Goal: Communication & Community: Answer question/provide support

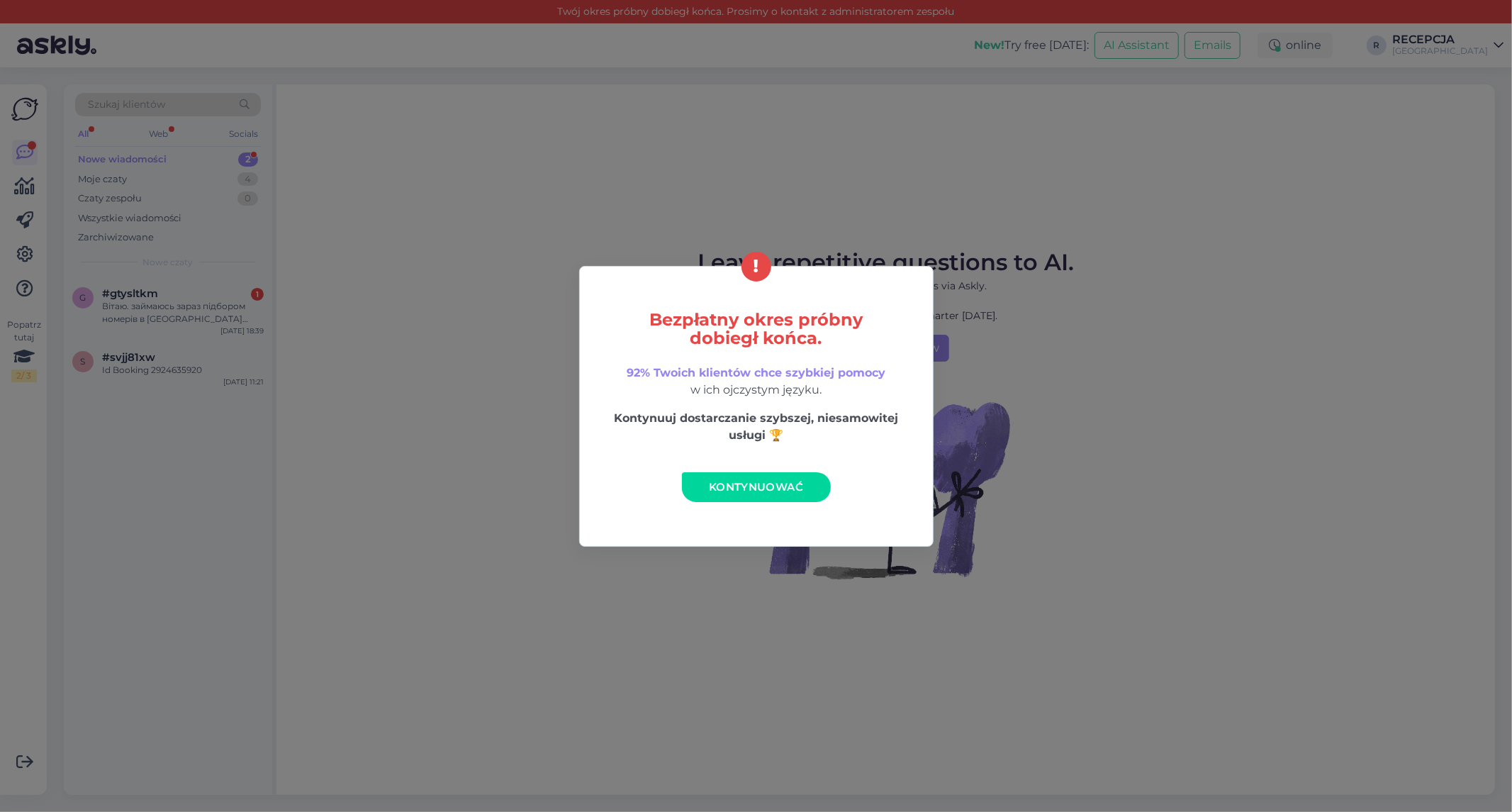
click at [801, 492] on span "Kontynuować" at bounding box center [756, 486] width 94 height 13
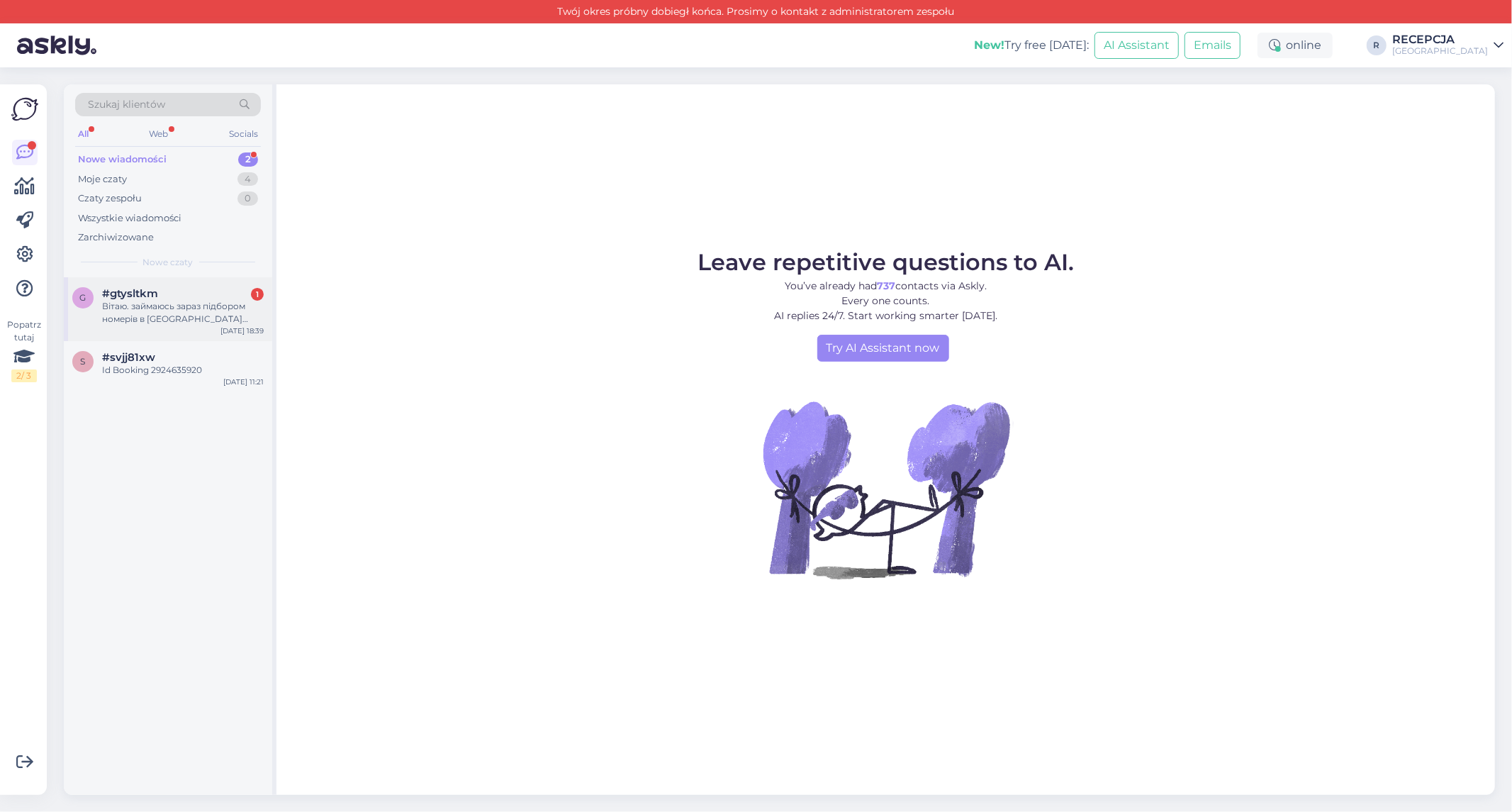
click at [129, 300] on div "Вітаю. займаюсь зараз підбором номерів в [GEOGRAPHIC_DATA] отелі. рік тому донь…" at bounding box center [183, 312] width 162 height 26
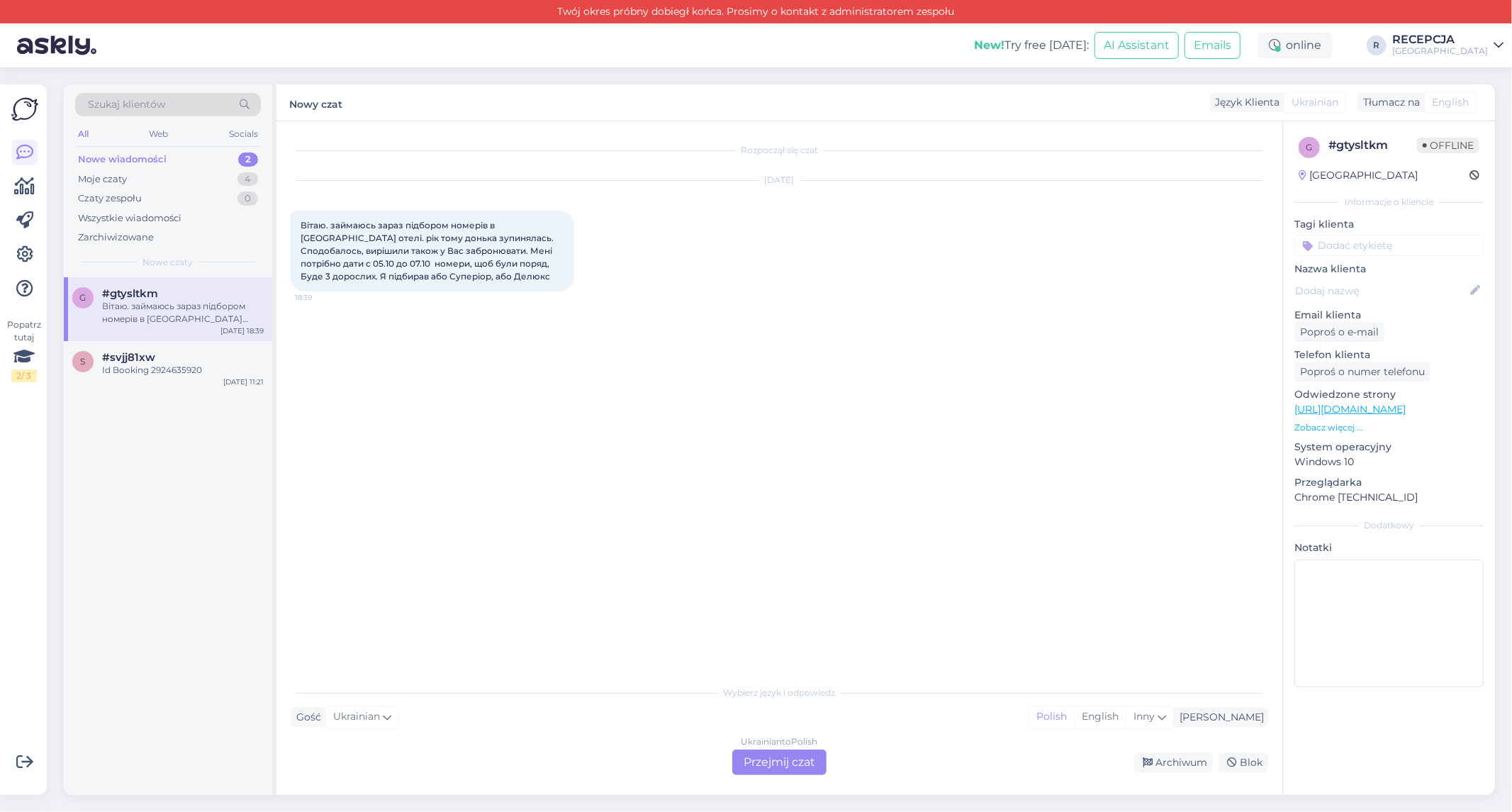
click at [805, 763] on div "Ukrainian to Polish Przejmij czat" at bounding box center [779, 762] width 94 height 26
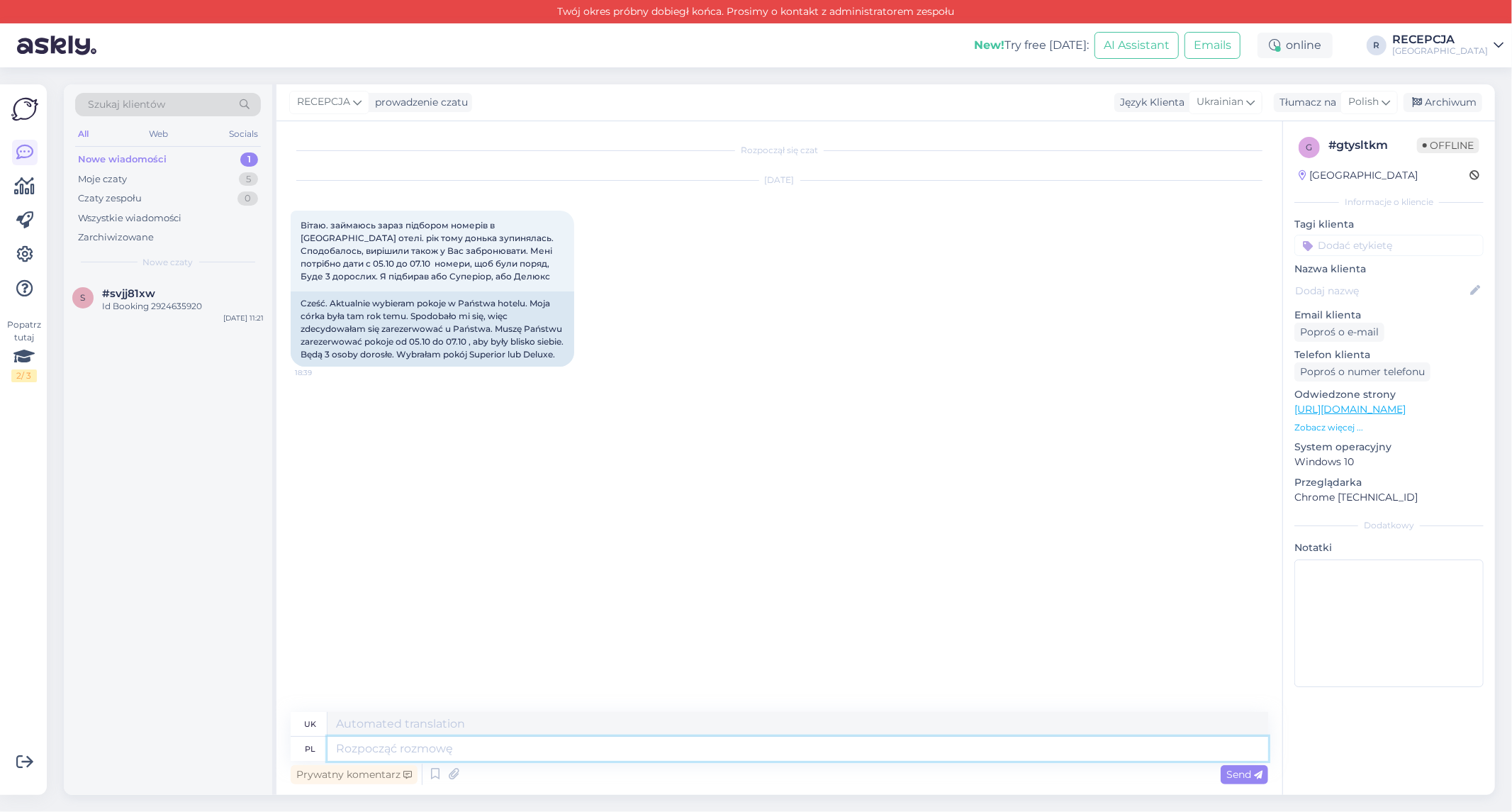
click at [375, 747] on textarea at bounding box center [798, 748] width 941 height 24
type textarea "Dzień"
type textarea "День"
type textarea "Dzień Dobry"
type textarea "Доброго ранку"
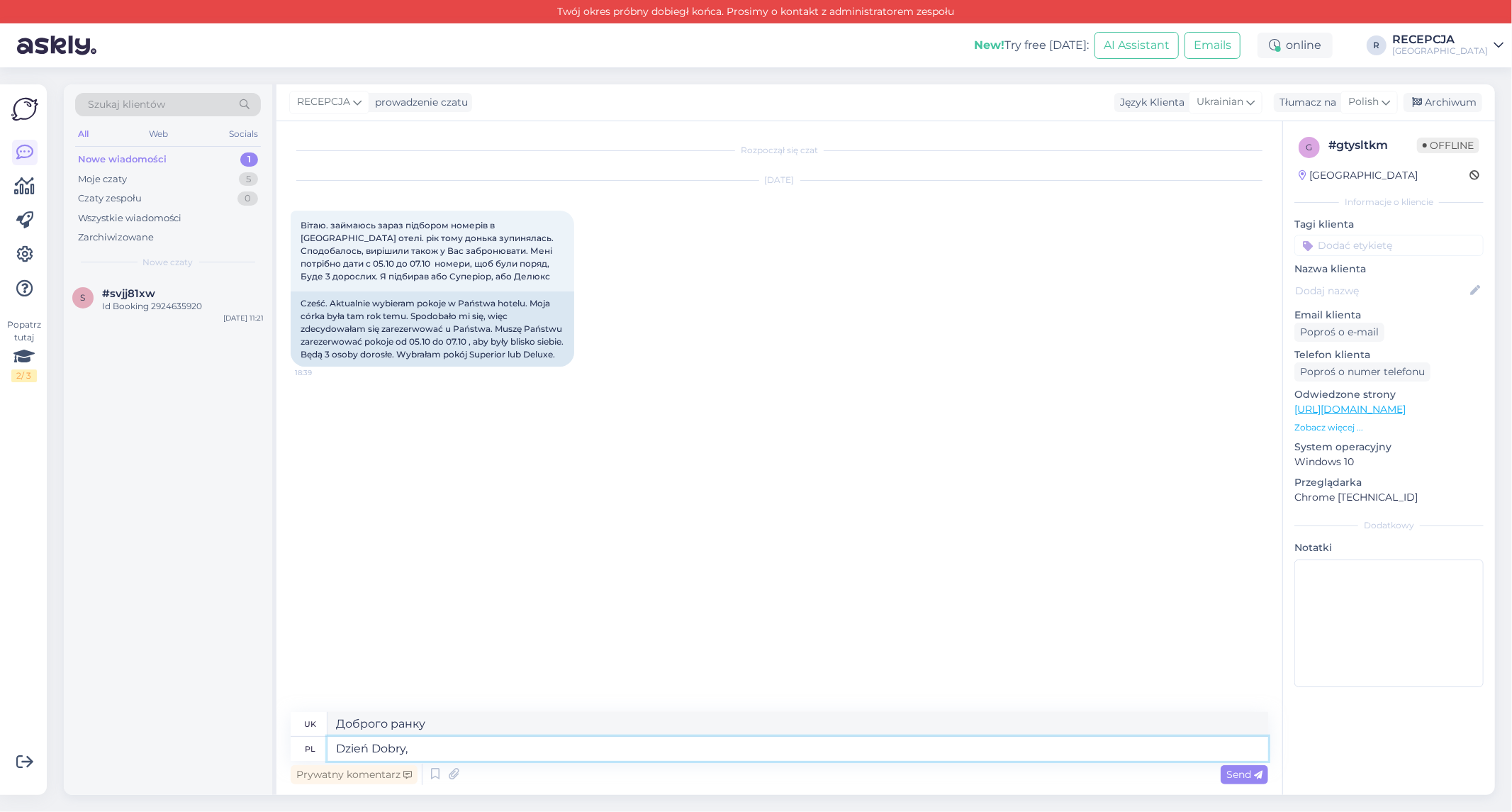
type textarea "Dzień Dobry,"
type textarea "Доброго ранку,"
type textarea "Dzień Dobry, dziękujemu"
type textarea "Доброго ранку, дякую."
type textarea "Dzień Dobry, dziękujemy za"
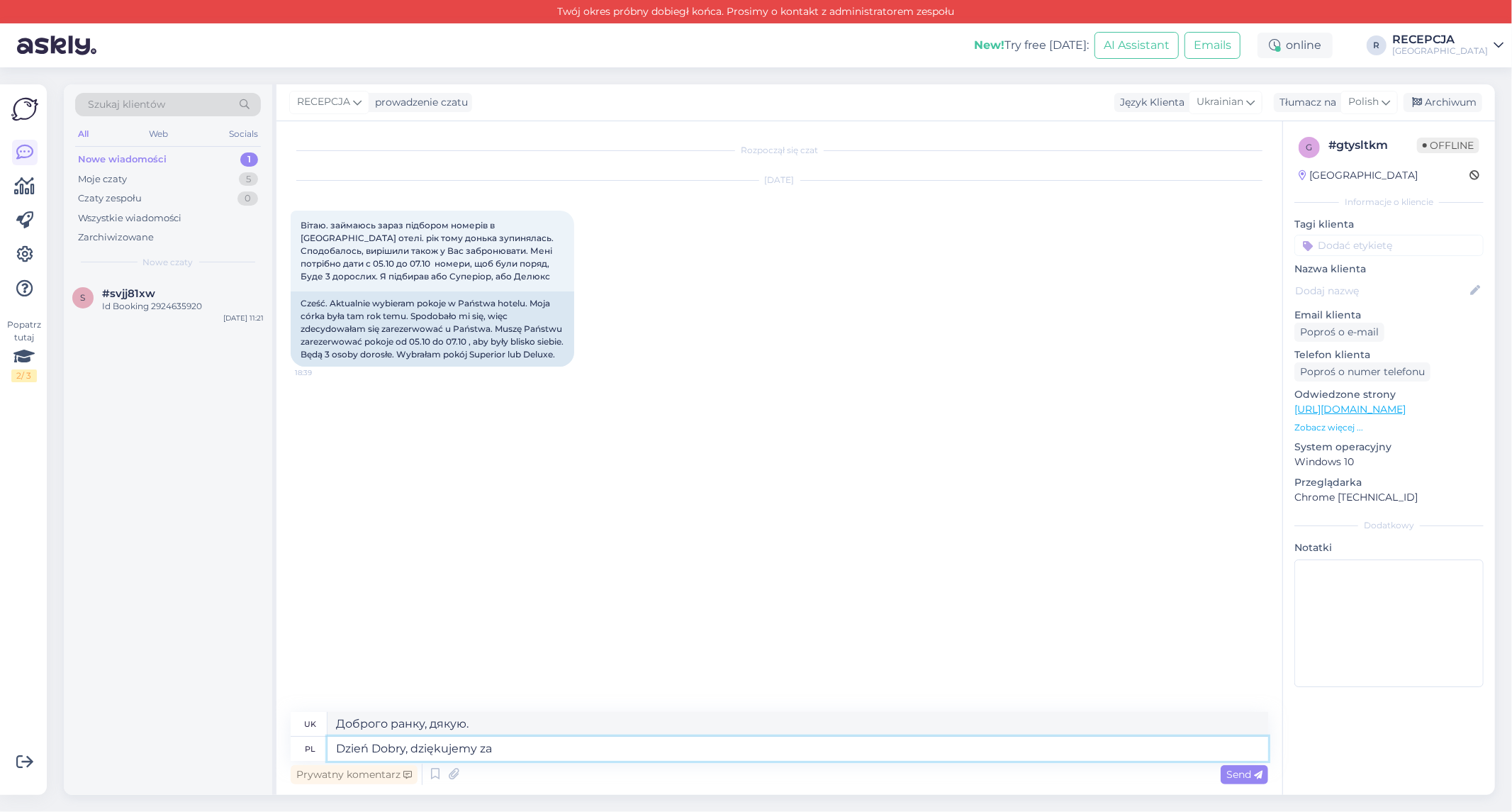
type textarea "Доброго ранку, дякую за"
type textarea "Dzień Dobry, dziękujemy za zainteresowanier of"
type textarea "Доброго ранку, дякую за ваш інтерес"
type textarea "Dzień Dobry, dziękujemy za zainteresowanier ofertą nas"
type textarea "Доброго ранку, дякуємо за ваш інтерес до нашої пропозиції"
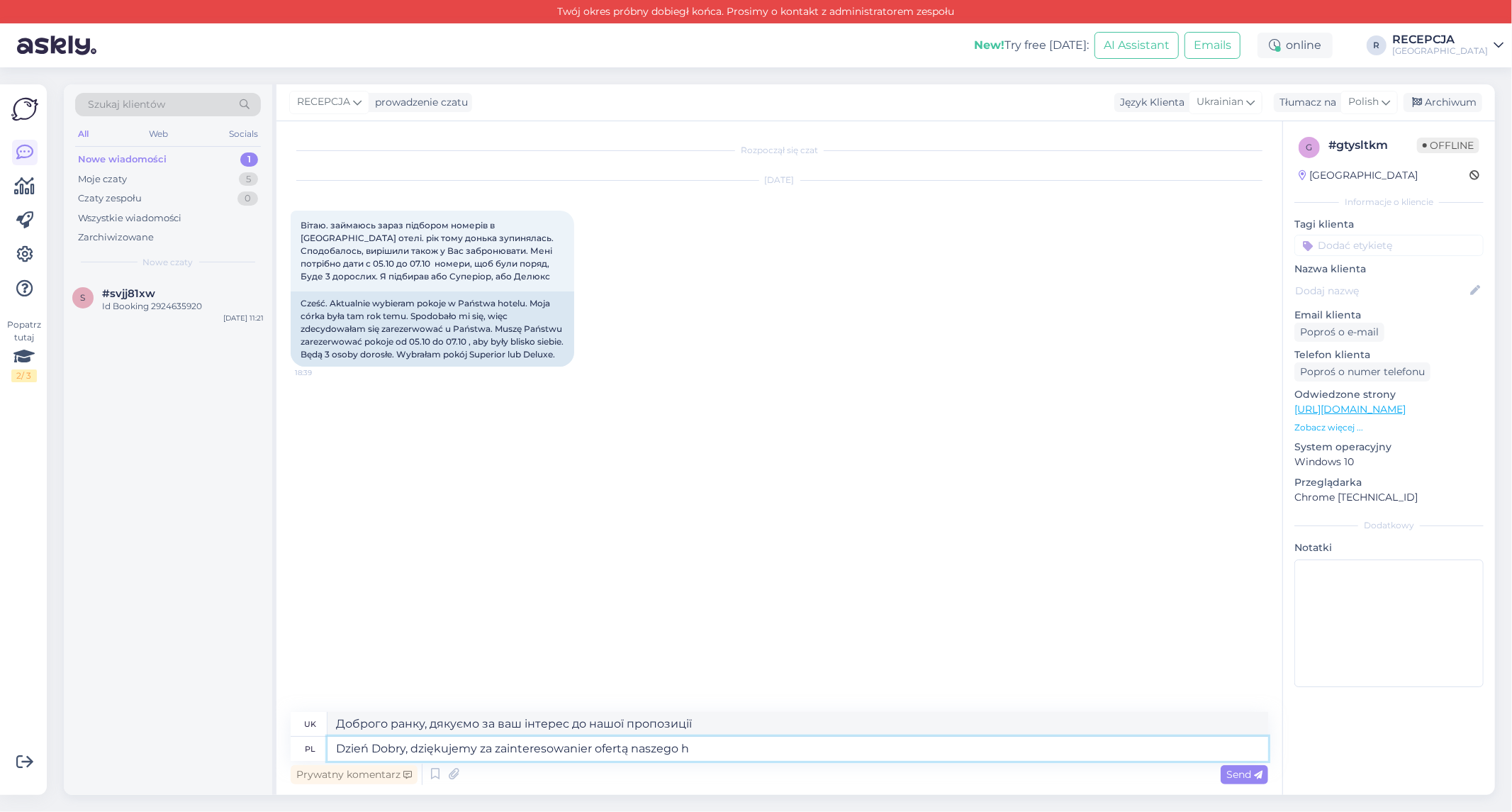
type textarea "Dzień [PERSON_NAME], dziękujemy za zainteresowanier ofertą naszego ho"
type textarea "Доброго ранку, дякуємо за ваш інтерес до нашої пропозиції."
type textarea "Dzień Dobry, dziękujemy za zainteresowanier ofertą naszego hotelu."
type textarea "Доброго ранку, дякуємо за ваш інтерес до нашого готелю."
type textarea "Dzień Dobry, dziękujemy za zainteresowanier ofertą naszego hotelu. Czy móg"
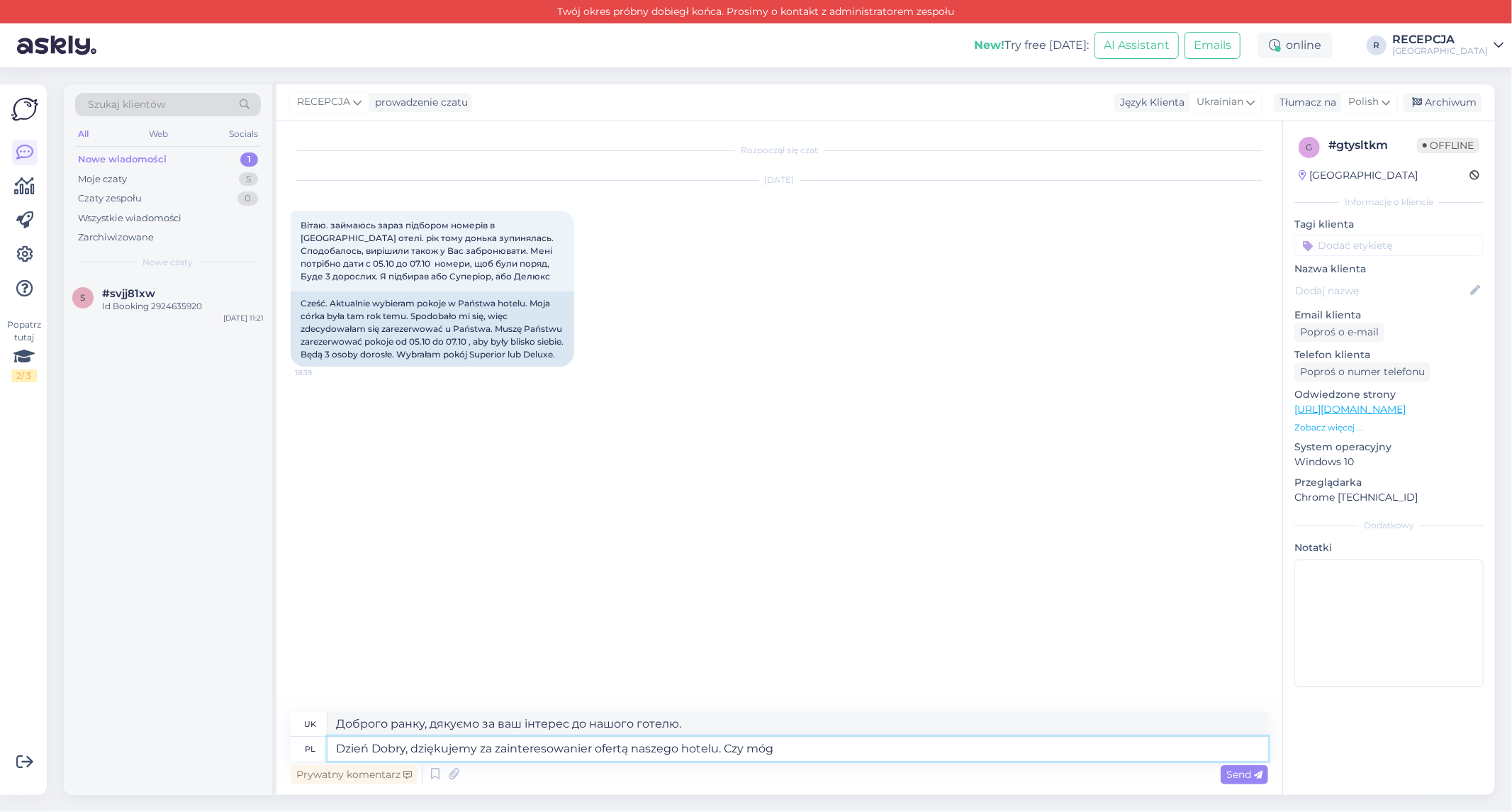
type textarea "Доброго ранку, дякуємо за ваш інтерес до нашого готелю. Чи можу я"
type textarea "Dzień Dobry, dziękujemy za zainteresowanier ofertą naszego hotelu. Czy mógłby"
type textarea "Доброго ранку, дякуємо за ваш інтерес до нашого готелю. Чи не могли б ви..."
type textarea "Dzień Dobry, dziękujemy za zainteresowanier ofertą naszego hotelu. Czy mógłby p…"
type textarea "Доброго ранку, дякуємо за ваш інтерес до нашого готелю. Чи не могли б ви нам ро…"
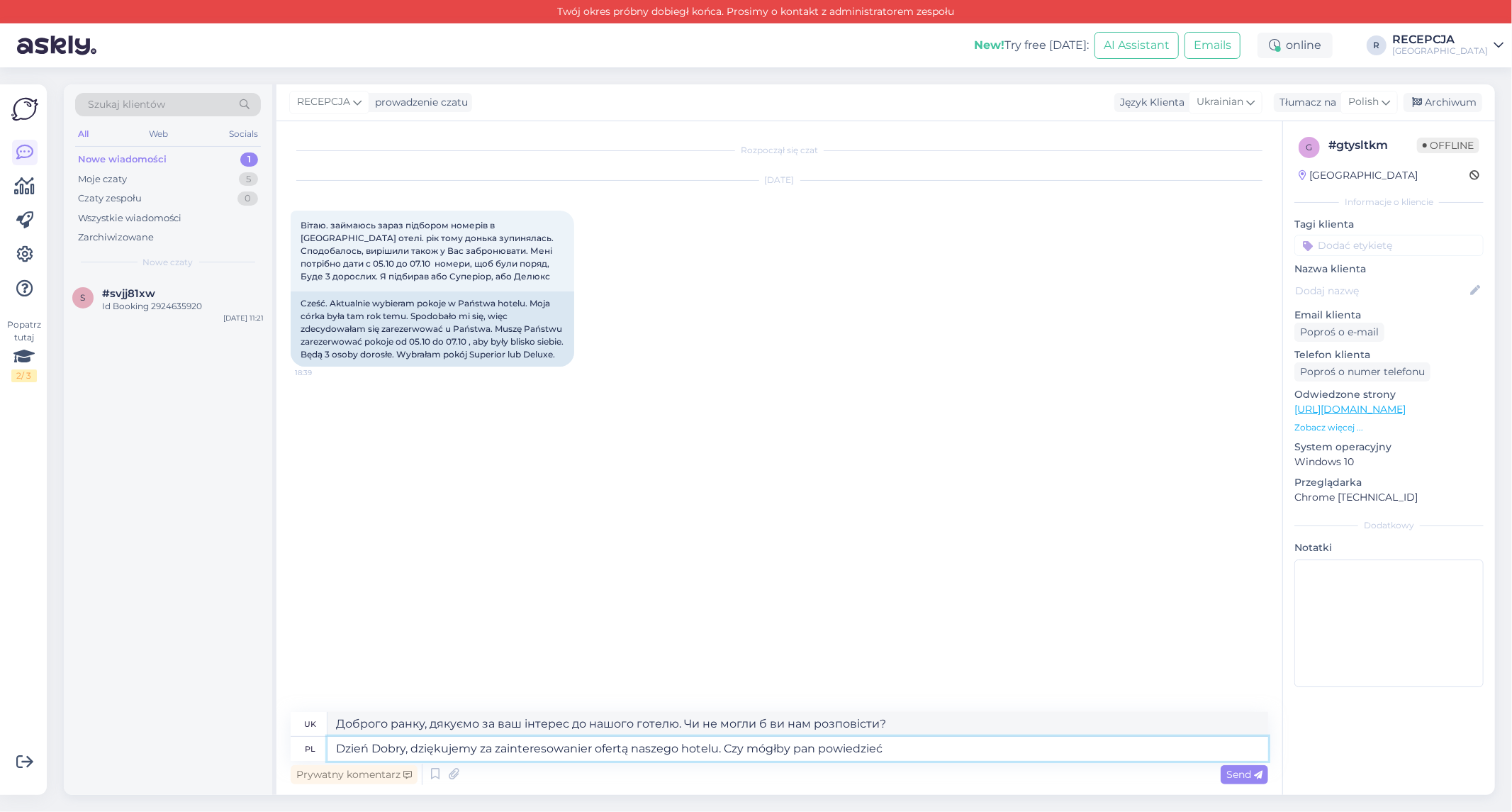
type textarea "Dzień Dobry, dziękujemy za zainteresowanier ofertą naszego hotelu. Czy mógłby p…"
type textarea "Доброго ранку, дякуємо за ваш інтерес до нашого готелю. Чи не могли б ви мені с…"
type textarea "Dzień Dobry, dziękujemy za zainteresowanier ofertą naszego hotelu. Czy mógłby p…"
type textarea "Доброго ранку, дякуємо за ваш інтерес до нашого готелю. Чи не могли б ви нам ро…"
type textarea "Dzień Dobry, dziękujemy za zainteresowanier ofertą naszego hotelu. Czy mógłby p…"
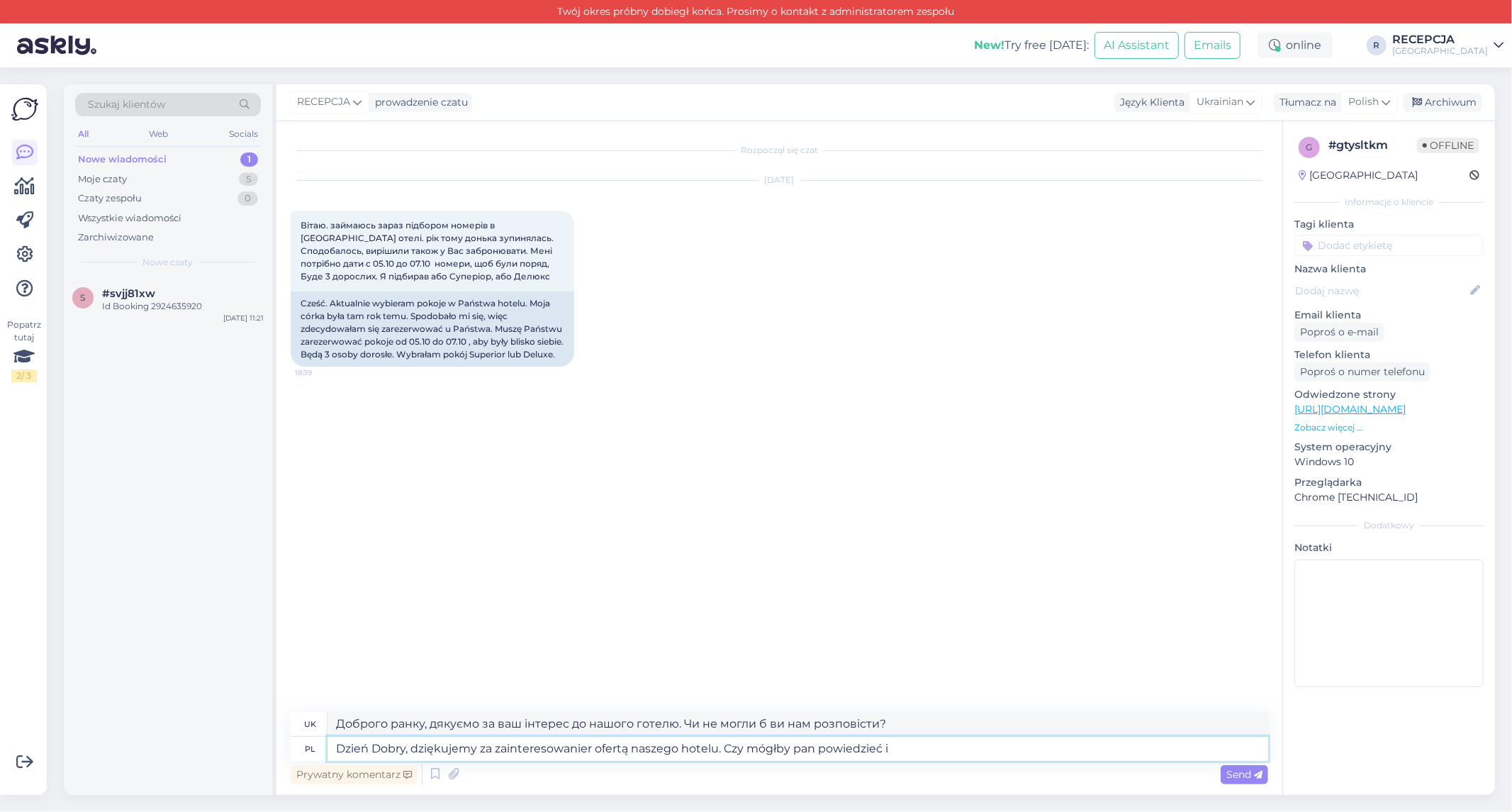
type textarea "Доброго ранку, дякуємо за ваш інтерес до нашого готелю. Чи не могли б ви мені с…"
type textarea "Dzień Dobry, dziękujemy za zainteresowanier ofertą naszego hotelu. Czy mógłby p…"
type textarea "Доброго ранку, дякуємо за ваш інтерес до нашого готелю. Чи не могли б ви сказат…"
type textarea "Dzień Dobry, dziękujemy za zainteresowanier ofertą naszego hotelu. Czy mógłby p…"
type textarea "Доброго ранку, дякуємо за ваш інтерес до нашого готелю. Чи не могли б ви мені с…"
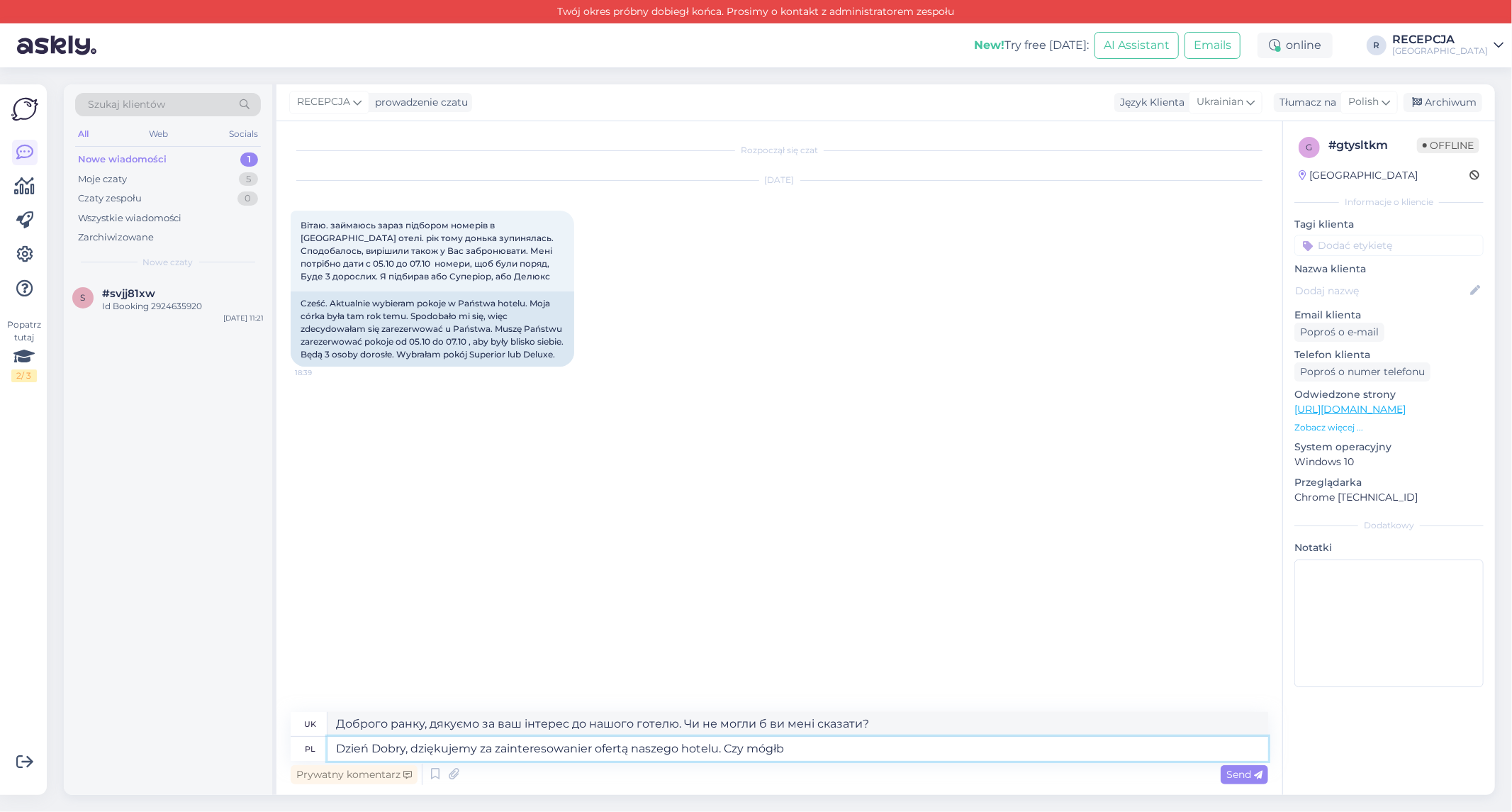
type textarea "Dzień Dobry, dziękujemy za zainteresowanier ofertą naszego hotelu. Czy mógł"
type textarea "Доброго ранку, дякуємо за ваш інтерес до нашого готелю. Чи не могли б ви..."
type textarea "Dzień Dobry, dziękujemy za zainteresowanier ofertą naszego hotelu. Czy mógłby p…"
type textarea "Доброго ранку, дякуємо за ваш інтерес до нашого готелю. Чи не могли б ви надати"
type textarea "Dzień Dobry, dziękujemy za zainteresowanier ofertą naszego hotelu. Czy mógłby p…"
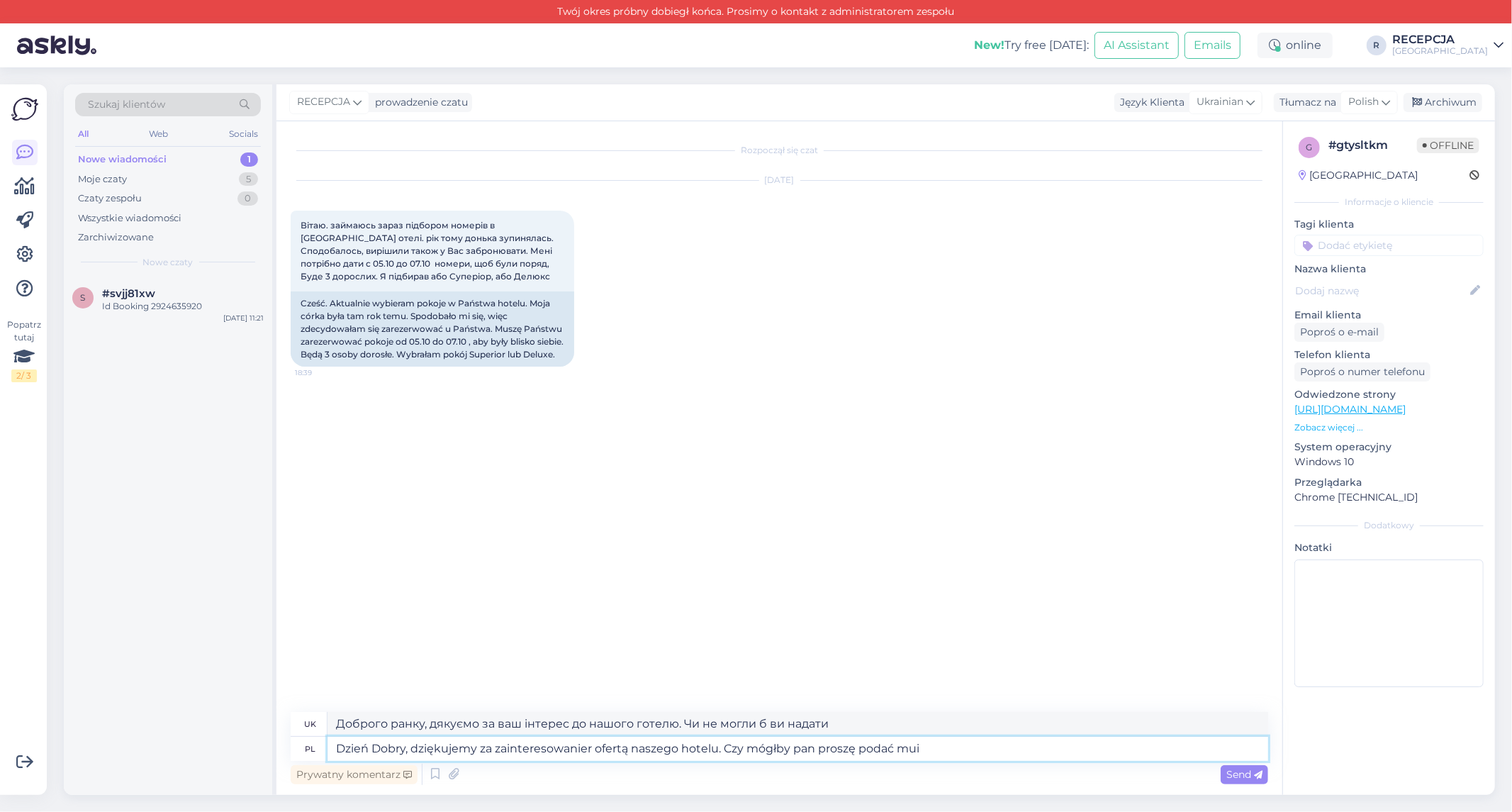
type textarea "Доброго ранку, дякуємо за ваш інтерес до нашого готелю. Чи не могли б ви розпов…"
type textarea "Dzień Dobry, dziękujemy za zainteresowanier ofertą naszego hotelu. Czy mógłby p…"
type textarea "Доброго ранку, дякуємо за ваш інтерес до нашого готелю. Чи не могли б ви мені с…"
type textarea "Dzień Dobry, dziękujemy za zainteresowanier ofertą naszego hotelu. Czy mógłby p…"
type textarea "Доброго ранку, дякуємо за ваш інтерес до нашого готелю. Чи не могли б ви розпов…"
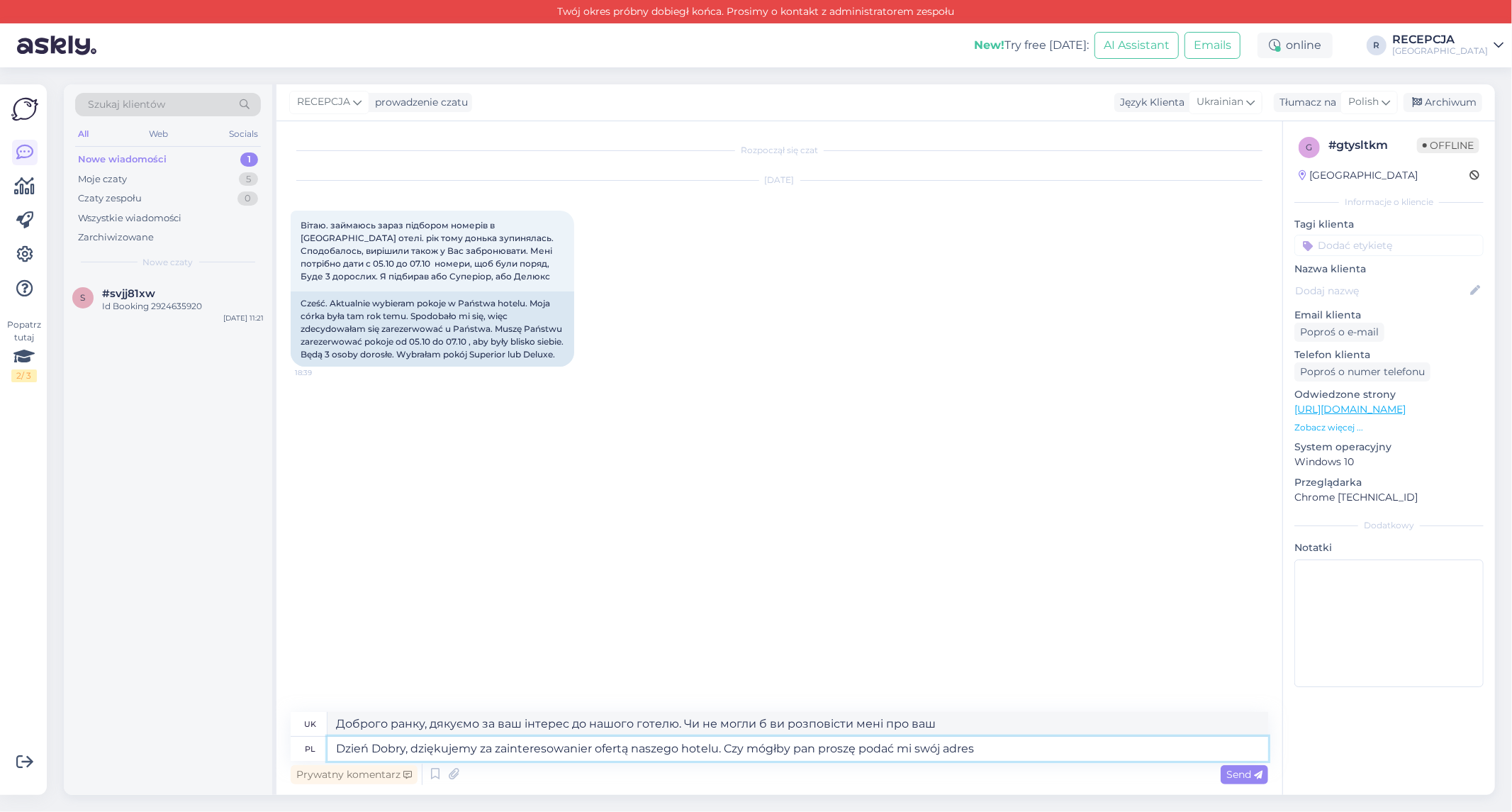
type textarea "Dzień Dobry, dziękujemy za zainteresowanier ofertą naszego hotelu. Czy mógłby p…"
type textarea "Доброго ранку, дякуємо за ваш інтерес до нашого готелю. Чи не могли б ви надати…"
type textarea "Dzień Dobry, dziękujemy za zainteresowanier ofertą naszego hotelu. Czy mógłby p…"
type textarea "Доброго ранку, дякуємо за ваш інтерес до нашого готелю. Чи не могли б ви надати…"
type textarea "Dzień Dobry, dziękujemy za zainteresowanier ofertą naszego hotelu. Czy mógłby p…"
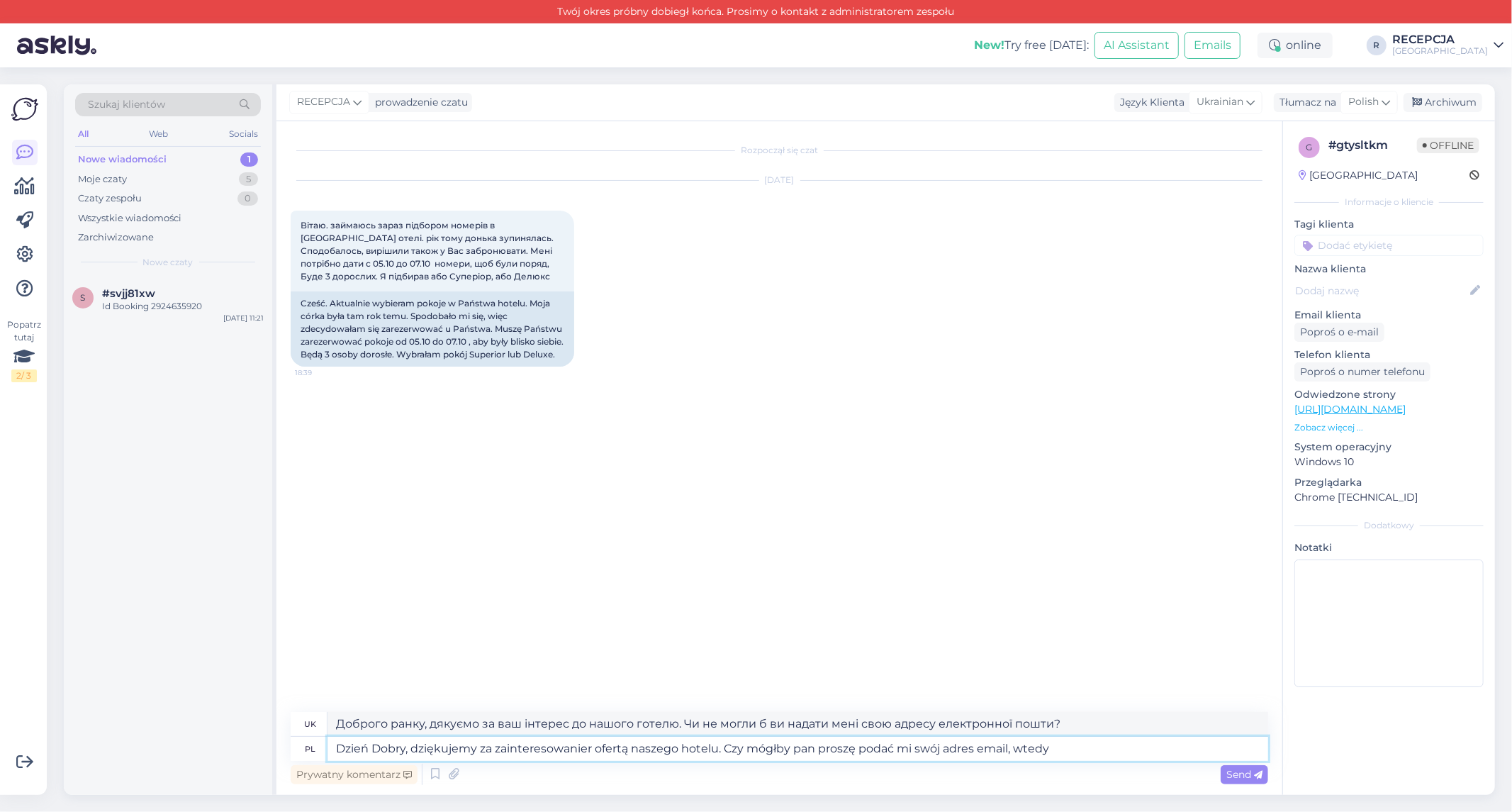
type textarea "Доброго ранку, дякуємо за ваш інтерес до нашого готелю. Чи не могли б ви тоді н…"
click at [589, 752] on textarea "Dzień Dobry, dziękujemy za zainteresowanier ofertą naszego hotelu. Czy mógłby p…" at bounding box center [798, 748] width 941 height 24
click at [606, 666] on div "Rozpoczął się czat [DATE] Вітаю. займаюсь зараз підбором номерів в [GEOGRAPHIC_…" at bounding box center [785, 417] width 990 height 564
click at [1076, 748] on textarea "Dzień Dobry, dziękujemy za zainteresowanie ofertą naszego hotelu. Czy mógłby pa…" at bounding box center [798, 748] width 941 height 24
type textarea "Dzień Dobry, dziękujemy za zainteresowanie ofertą naszego hotelu. Czy mógłby pa…"
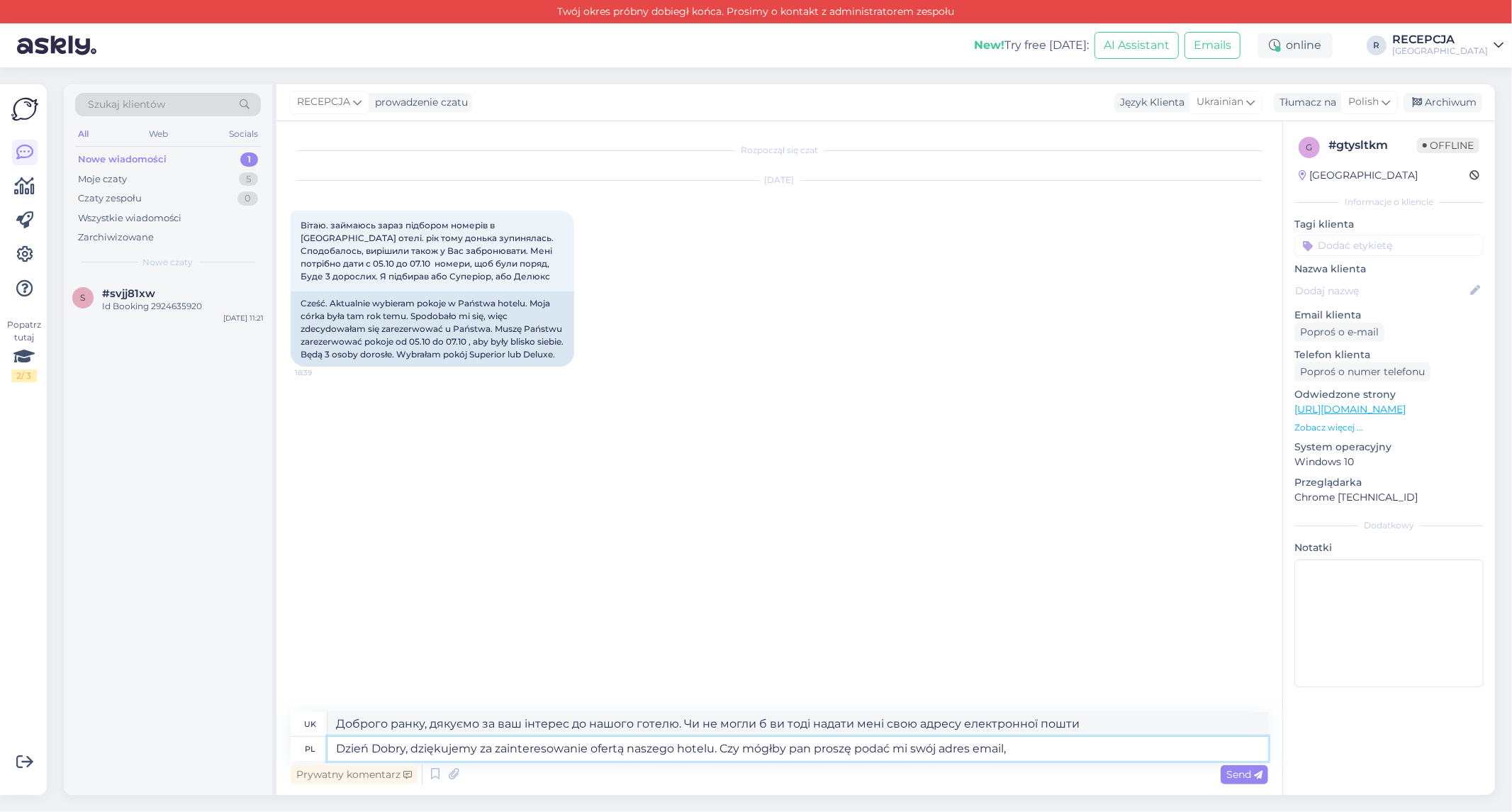
type textarea "Доброго ранку, дякуємо за ваш інтерес до нашого готелю. Чи не могли б ви надати…"
type textarea "Dzień Dobry, dziękujemy za zainteresowanie ofertą naszego hotelu. [PERSON_NAME]…"
type textarea "Доброго ранку, дякуємо за ваш інтерес до нашого готелю. Чи не могли б ви надати…"
type textarea "Dzień Dobry, dziękujemy za zainteresowanie ofertą naszego hotelu. [PERSON_NAME]…"
type textarea "Доброго ранку, дякуємо за ваш інтерес до нашого готелю. Чи не могли б ви надати…"
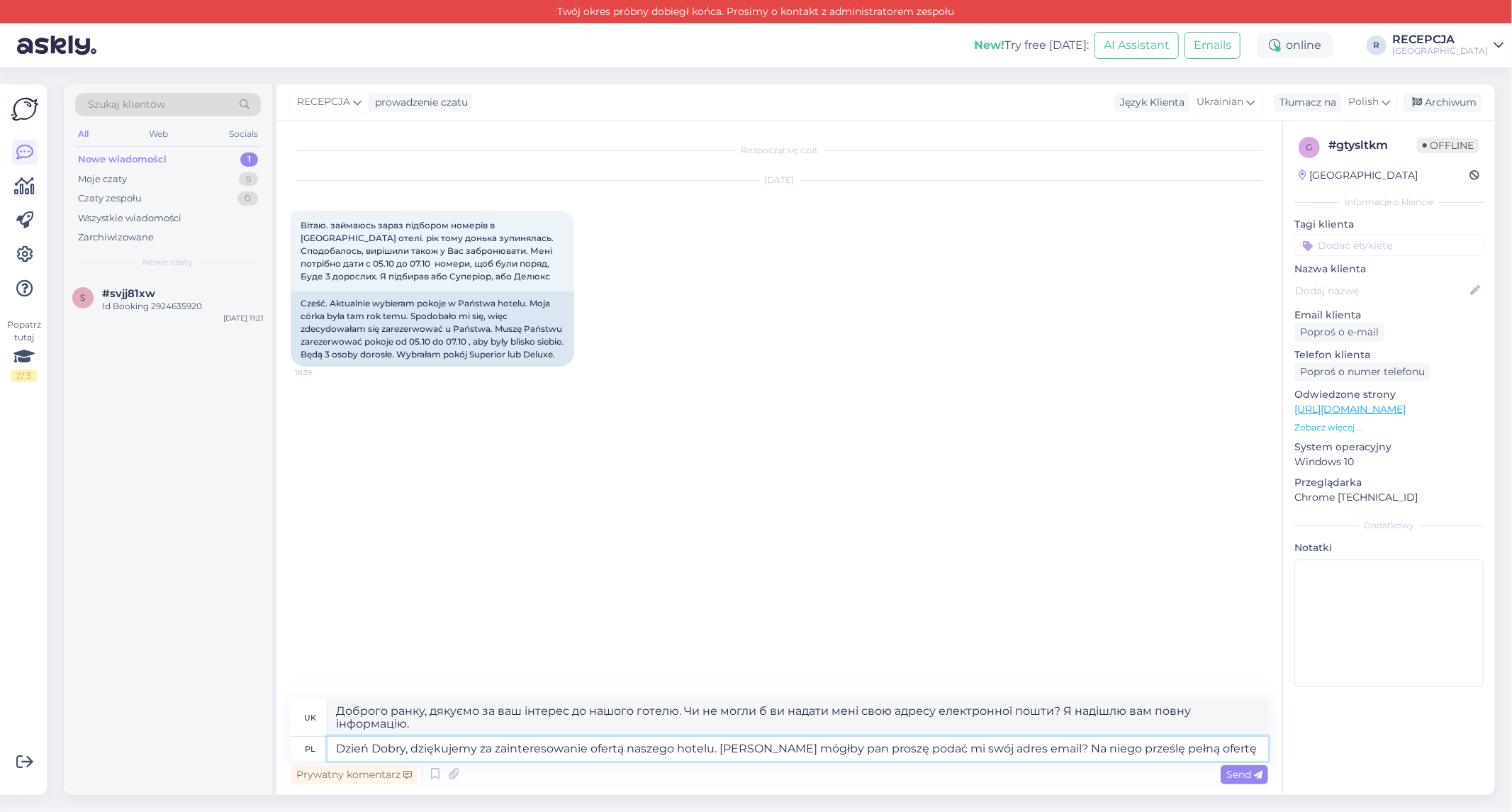
type textarea "Dzień Dobry, dziękujemy za zainteresowanie ofertą naszego hotelu. [PERSON_NAME]…"
type textarea "Доброго ранку, дякуємо за ваш інтерес до нашого готелю. Чи не могли б ви надати…"
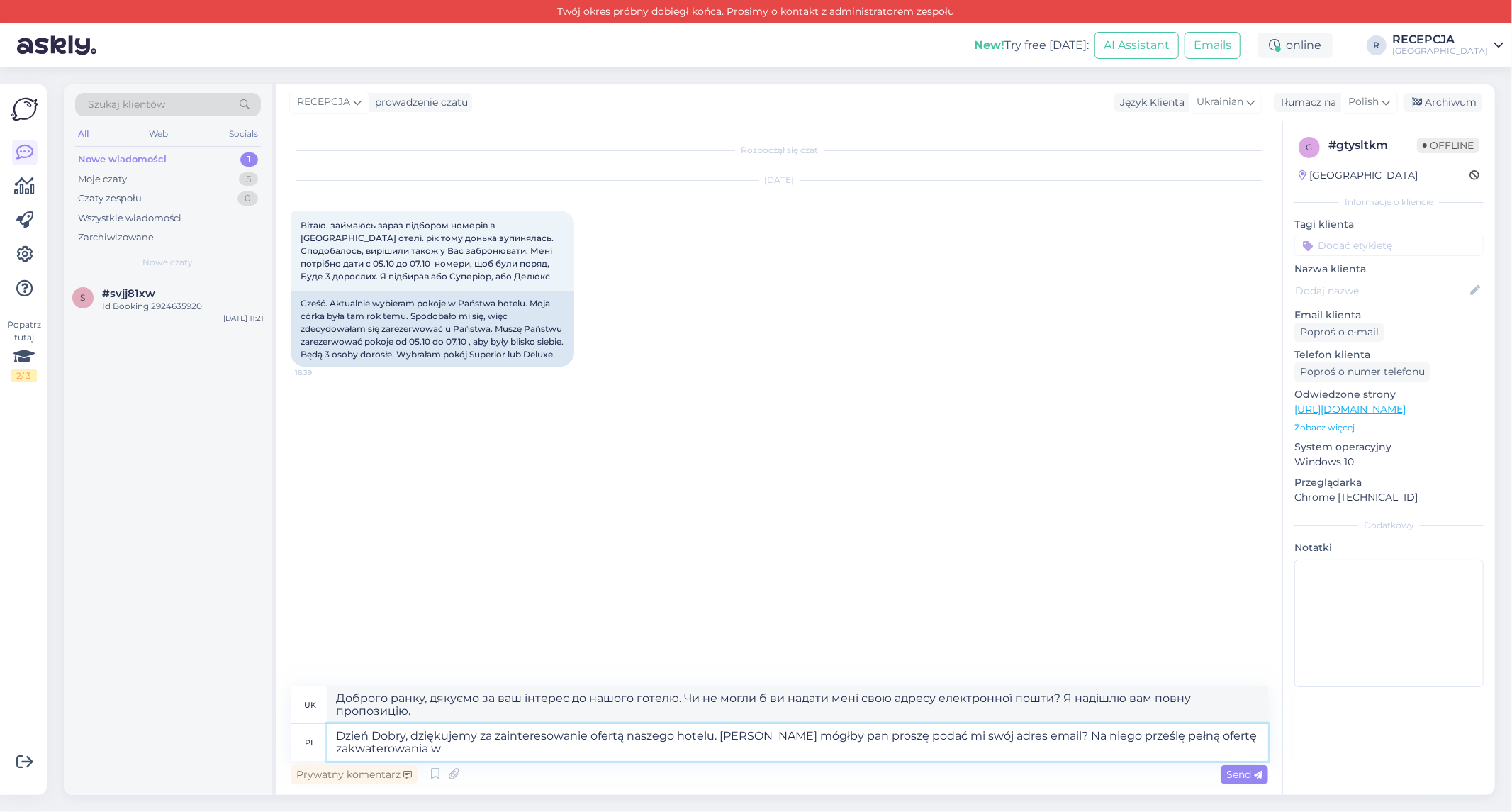
type textarea "Dzień Dobry, dziękujemy za zainteresowanie ofertą naszego hotelu. [PERSON_NAME]…"
type textarea "Доброго ранку, дякуємо за ваш інтерес до нашого готелю. Чи не могли б ви надати…"
type textarea "Dzień Dobry, dziękujemy za zainteresowanie ofertą naszego hotelu. [PERSON_NAME]…"
type textarea "Доброго ранку, дякуємо за ваш інтерес до нашого готелю. Чи не могли б ви надати…"
type textarea "Dzień Dobry, dziękujemy za zainteresowanie ofertą naszego hotelu. [PERSON_NAME]…"
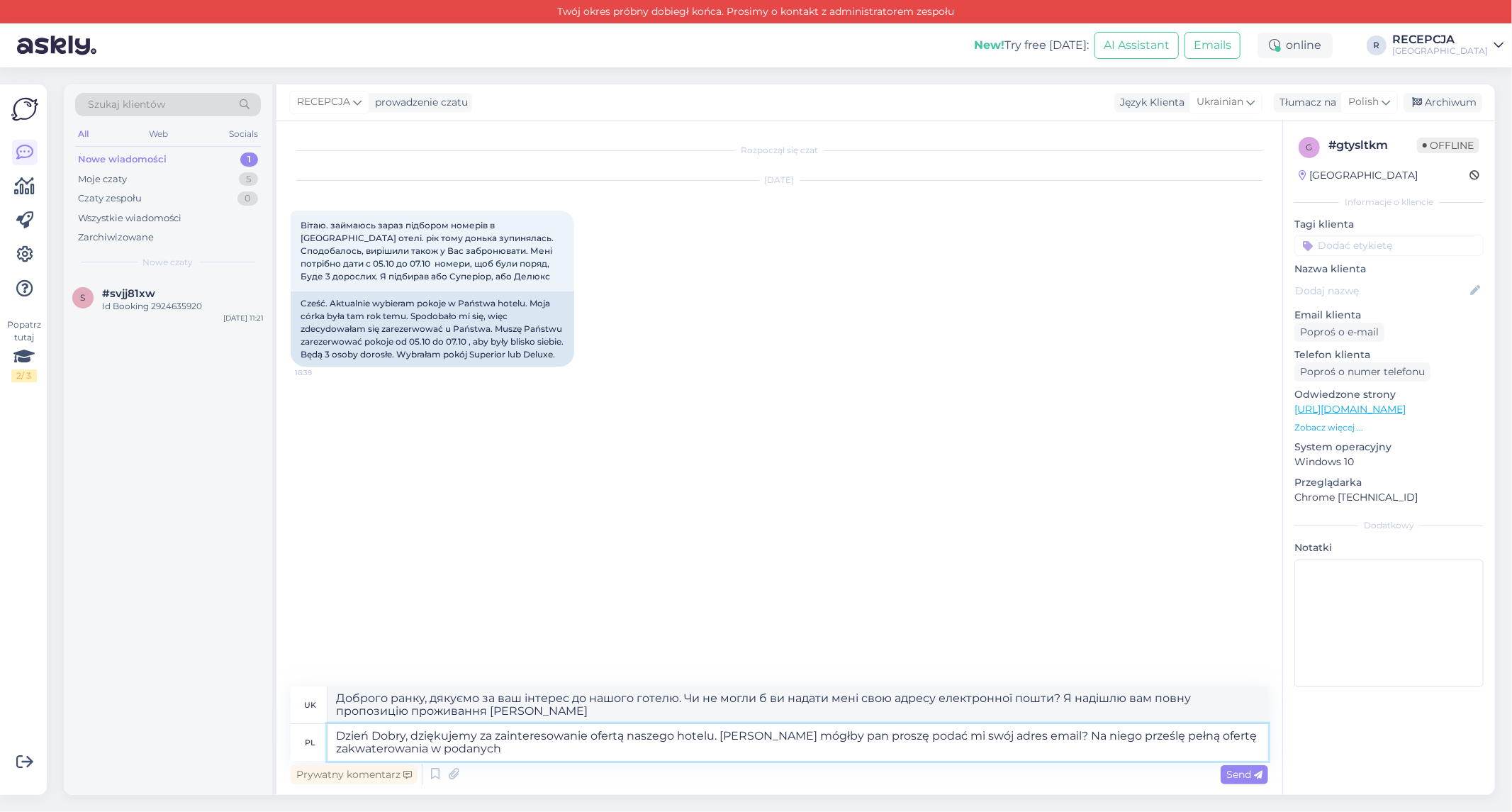
type textarea "Доброго ранку, дякуємо за ваш інтерес до нашого готелю. Чи не могли б ви надати…"
type textarea "Dzień Dobry, dziękujemy za zainteresowanie ofertą naszego hotelu. [PERSON_NAME]…"
type textarea "Доброго ранку, дякуємо за ваш інтерес до нашого готелю. Чи не могли б ви надати…"
type textarea "Dzień Dobry, dziękujemy za zainteresowanie ofertą naszego hotelu. [PERSON_NAME]…"
type textarea "Доброго ранку, дякуємо за ваш інтерес до нашого готелю. Чи не могли б ви надати…"
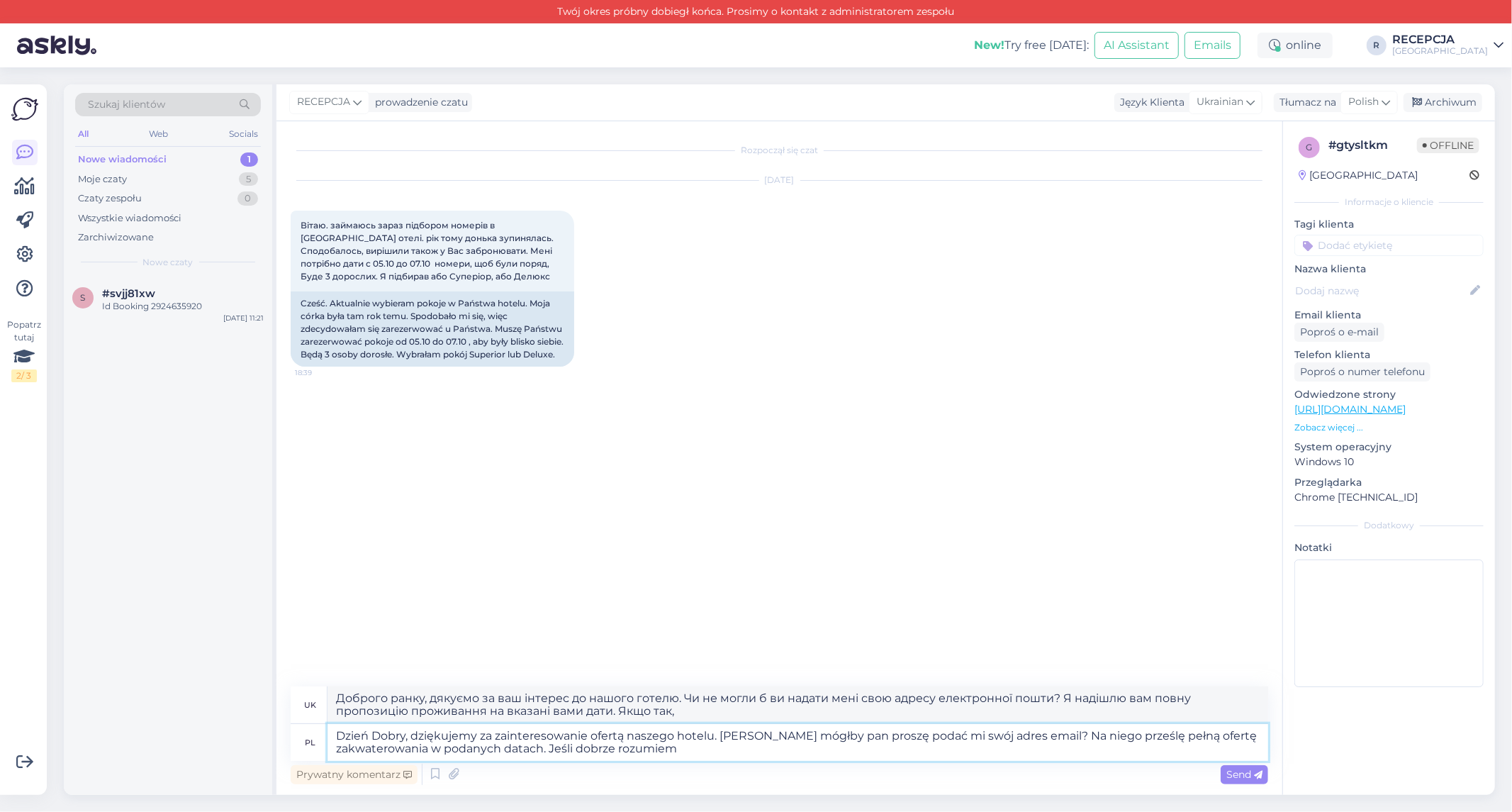
type textarea "Dzień Dobry, dziękujemy za zainteresowanie ofertą naszego hotelu. [PERSON_NAME]…"
type textarea "Доброго ранку, дякуємо за ваш інтерес до нашого готелю. Чи не могли б ви надати…"
type textarea "Dzień Dobry, dziękujemy za zainteresowanie ofertą naszego hotelu. [PERSON_NAME]…"
type textarea "Доброго ранку, дякуємо за ваш інтерес до нашого готелю. Чи не могли б ви надати…"
type textarea "Dzień Dobry, dziękujemy za zainteresowanie ofertą naszego hotelu. [PERSON_NAME]…"
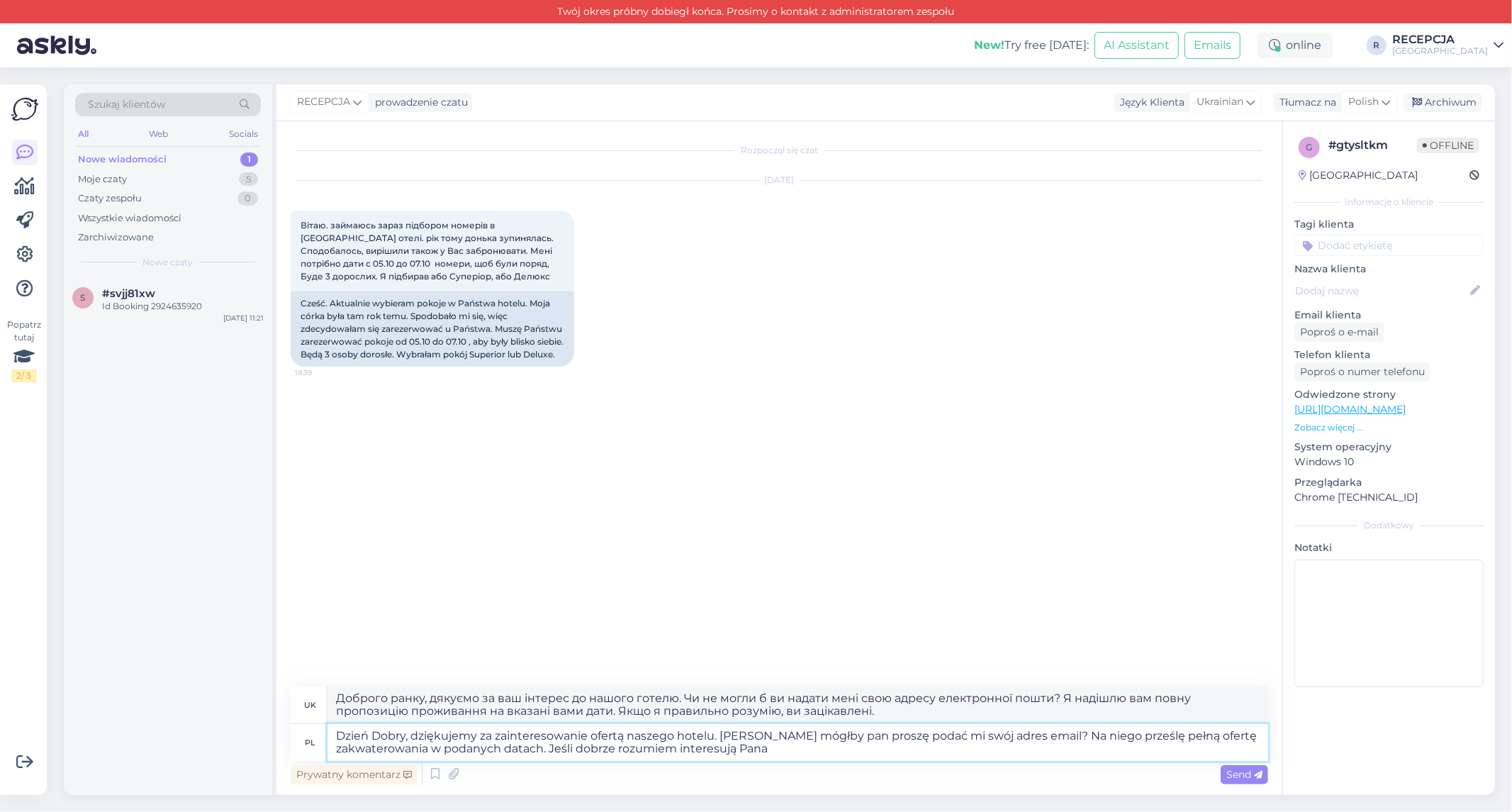
type textarea "Доброго ранку, дякуємо за ваш інтерес до нашого готелю. Чи не могли б ви надати…"
type textarea "Dzień Dobry, dziękujemy za zainteresowanie ofertą naszego hotelu. [PERSON_NAME]…"
type textarea "Доброго ранку, дякуємо за ваш інтерес до нашого готелю. Чи не могли б ви надати…"
type textarea "Dzień Dobry, dziękujemy za zainteresowanie ofertą naszego hotelu. [PERSON_NAME]…"
type textarea "Доброго ранку, дякуємо за ваш інтерес до нашого готелю. Чи не могли б ви надати…"
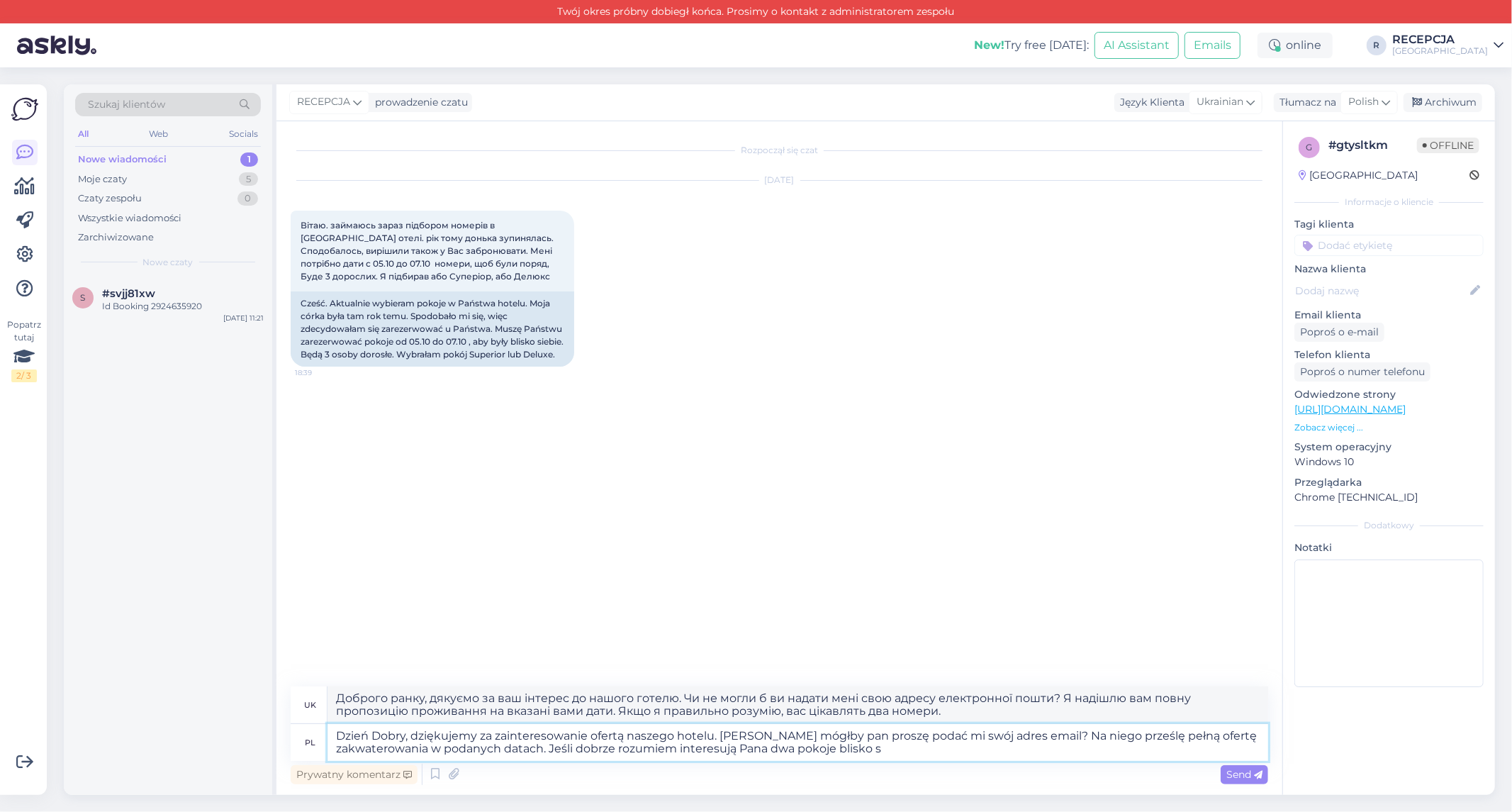
type textarea "Dzień Dobry, dziękujemy za zainteresowanie ofertą naszego hotelu. [PERSON_NAME]…"
type textarea "Доброго ранку, дякуємо за ваш інтерес до нашого готелю. Чи не могли б ви надати…"
type textarea "Dzień Dobry, dziękujemy za zainteresowanie ofertą naszego hotelu. [PERSON_NAME]…"
type textarea "Доброго ранку, дякуємо за ваш інтерес до нашого готелю. Чи не могли б ви надати…"
type textarea "Dzień Dobry, dziękujemy za zainteresowanie ofertą naszego hotelu. [PERSON_NAME]…"
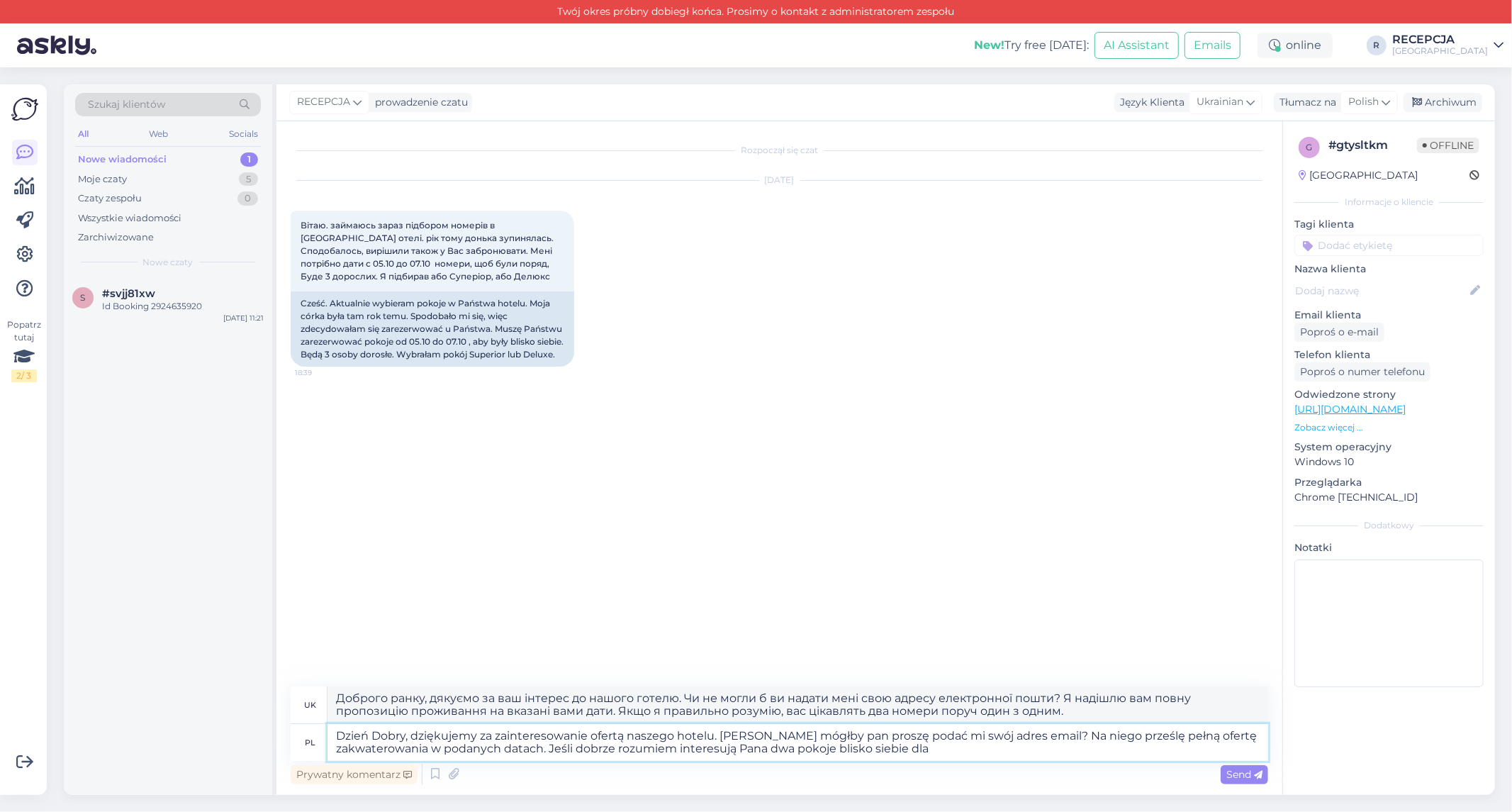
type textarea "Доброго ранку, дякуємо за ваш інтерес до нашого готелю. Чи не могли б ви надати…"
type textarea "Dzień Dobry, dziękujemy za zainteresowanie ofertą naszego hotelu. [PERSON_NAME]…"
type textarea "Доброго ранку, дякуємо за ваш інтерес до нашого готелю. Чи не могли б ви надати…"
type textarea "Dzień Dobry, dziękujemy za zainteresowanie ofertą naszego hotelu. [PERSON_NAME]…"
type textarea "Доброго ранку, дякуємо за ваш інтерес до нашого готелю. Чи не могли б ви надати…"
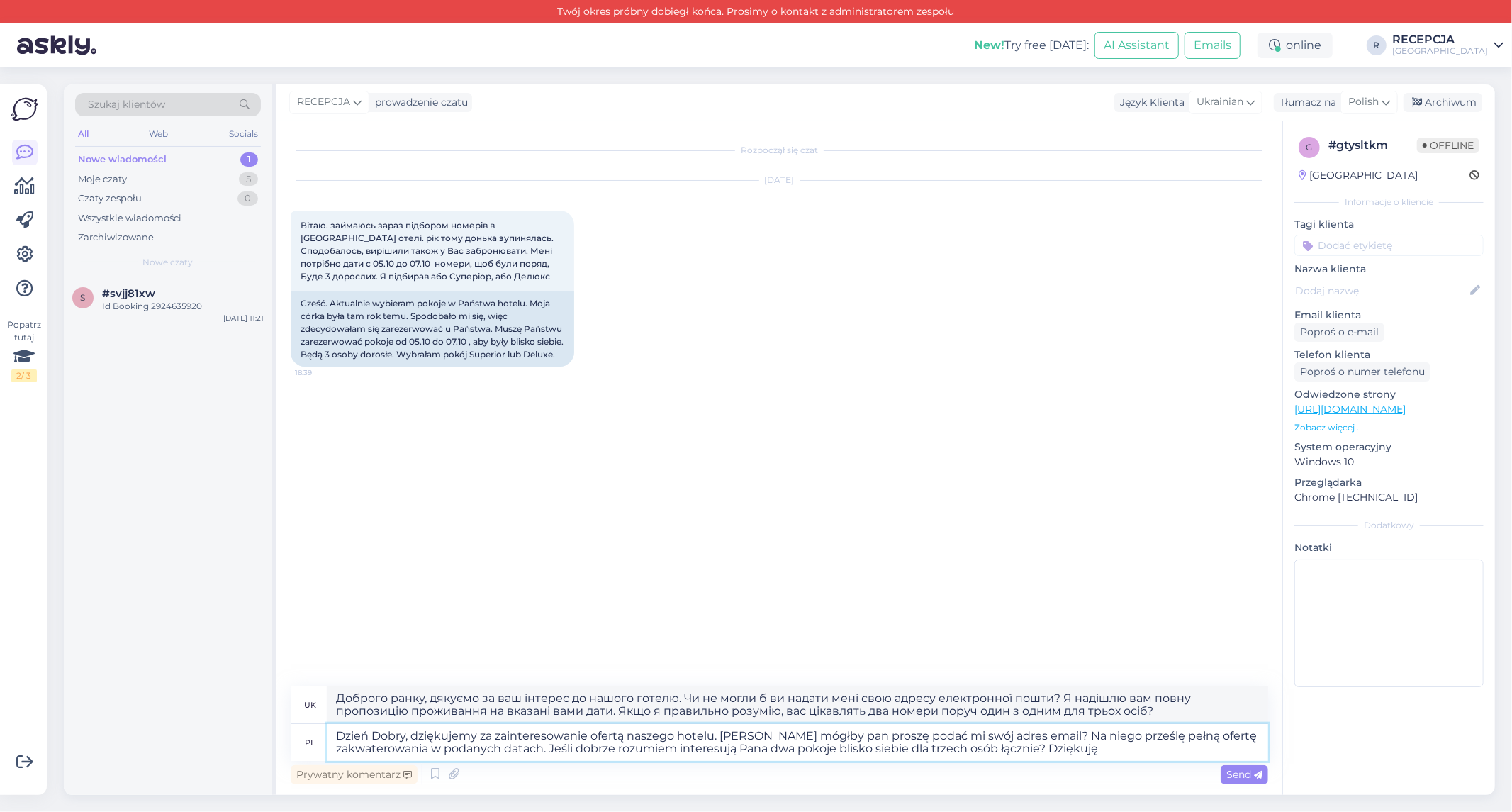
type textarea "Dzień Dobry, dziękujemy za zainteresowanie ofertą naszego hotelu. [PERSON_NAME]…"
type textarea "Доброго ранку, дякуємо за ваш інтерес до нашого готелю. Чи не могли б ви надати…"
type textarea "Dzień Dobry, dziękujemy za zainteresowanie ofertą naszego hotelu. [PERSON_NAME]…"
type textarea "Доброго ранку, дякуємо за ваш інтерес до нашого готелю. Чи не могли б ви надати…"
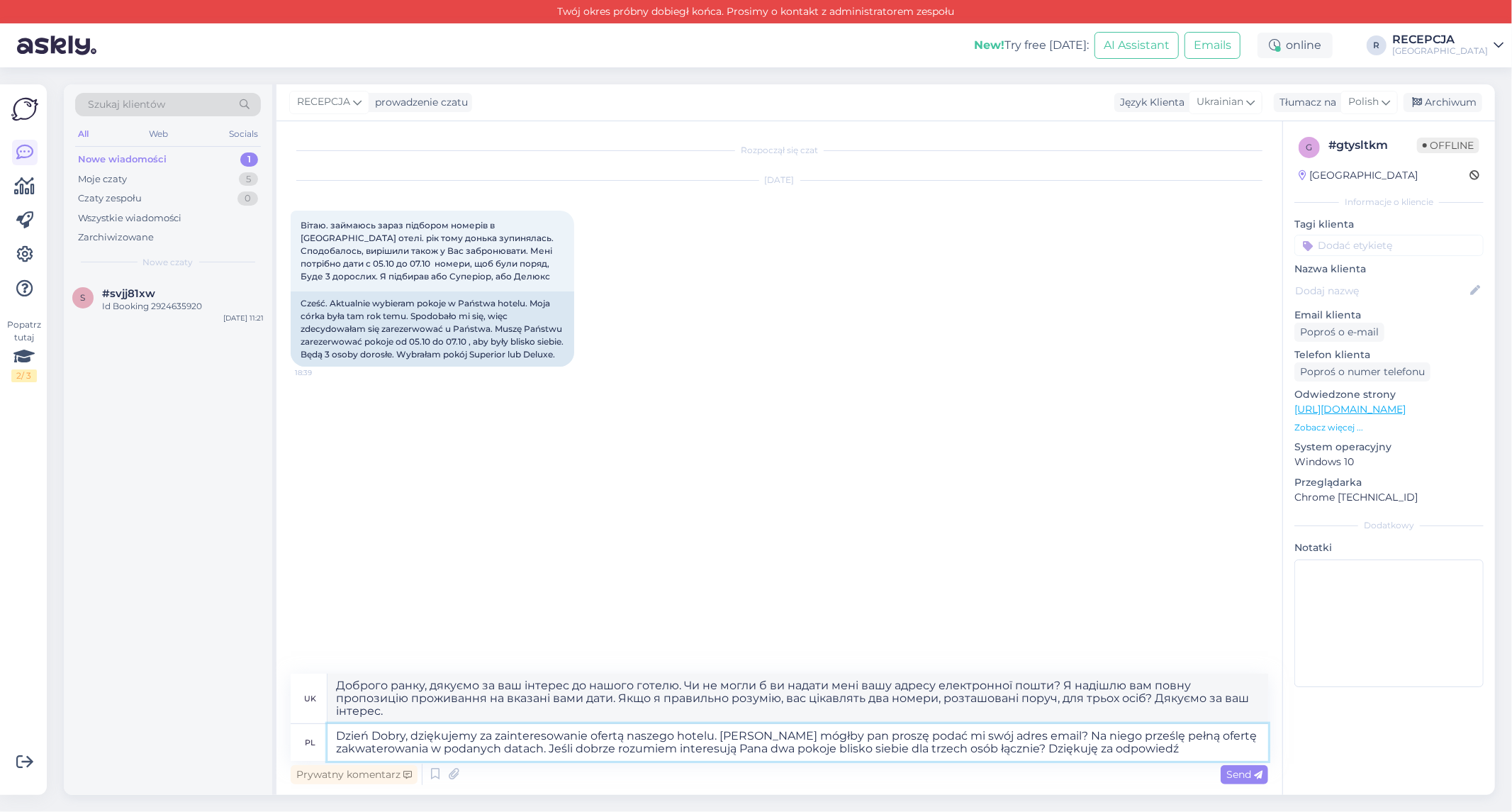
type textarea "Dzień Dobry, dziękujemy za zainteresowanie ofertą naszego hotelu. [PERSON_NAME]…"
type textarea "Доброго ранку, дякуємо за ваш інтерес до нашого готелю. Чи не могли б ви надати…"
type textarea "Dzień Dobry, dziękujemy za zainteresowanie ofertą naszego hotelu. [PERSON_NAME]…"
type textarea "Доброго ранку, дякуємо за ваш інтерес до нашого готелю. Чи не могли б ви надати…"
type textarea "Dzień Dobry, dziękujemy za zainteresowanie ofertą naszego hotelu. [PERSON_NAME]…"
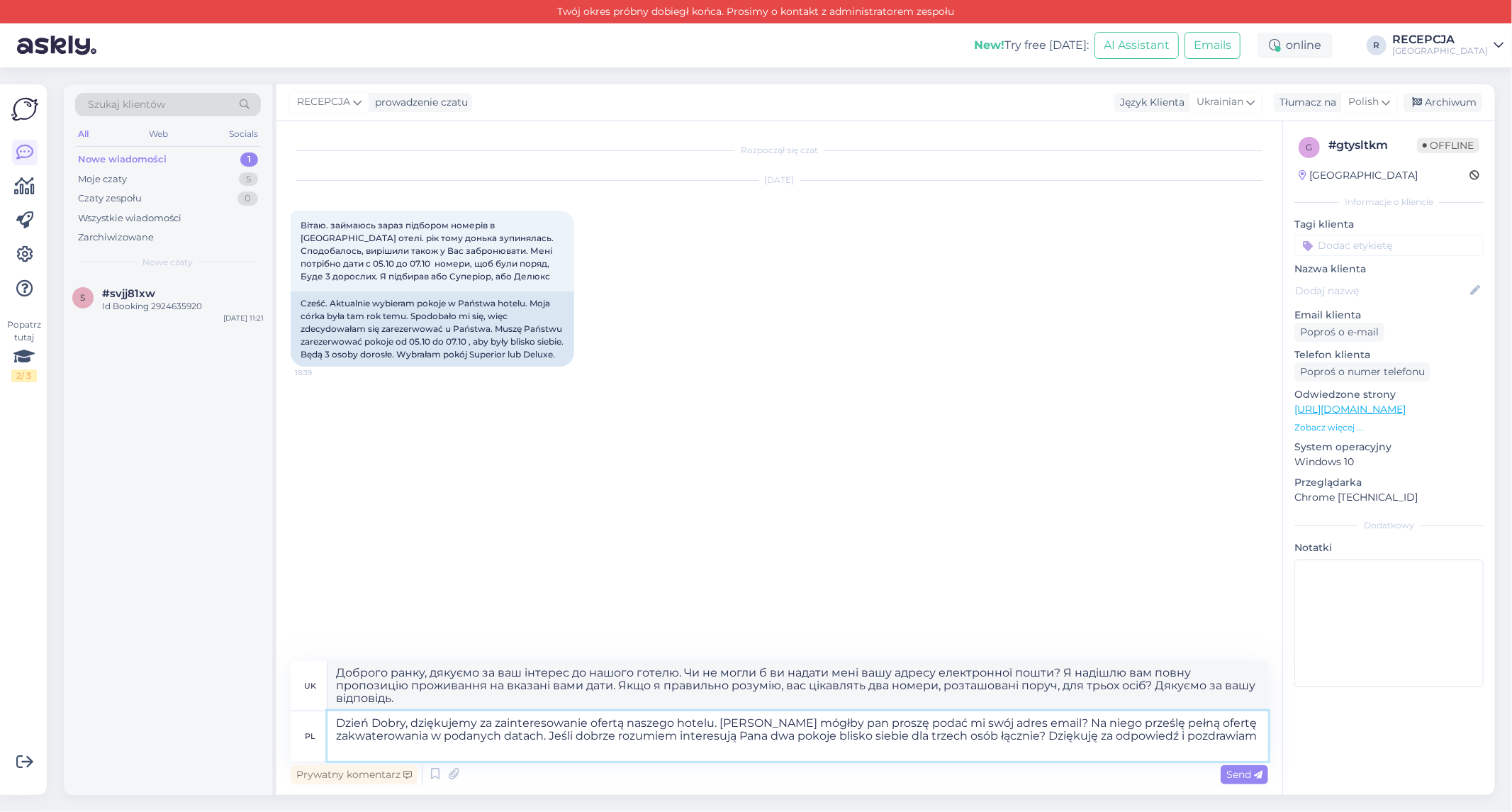
type textarea "Доброго ранку, дякуємо за ваш інтерес до нашого готелю. Чи не могли б ви надати…"
type textarea "Dzień Dobry, dziękujemy za zainteresowanie ofertą naszego hotelu. [PERSON_NAME]…"
type textarea "Доброго ранку, дякуємо за ваш інтерес до нашого готелю. Чи не могли б ви надати…"
type textarea "Dzień Dobry, dziękujemy za zainteresowanie ofertą naszego hotelu. [PERSON_NAME]…"
type textarea "Доброго ранку, дякуємо за ваш інтерес до нашого готелю. Чи не могли б ви надати…"
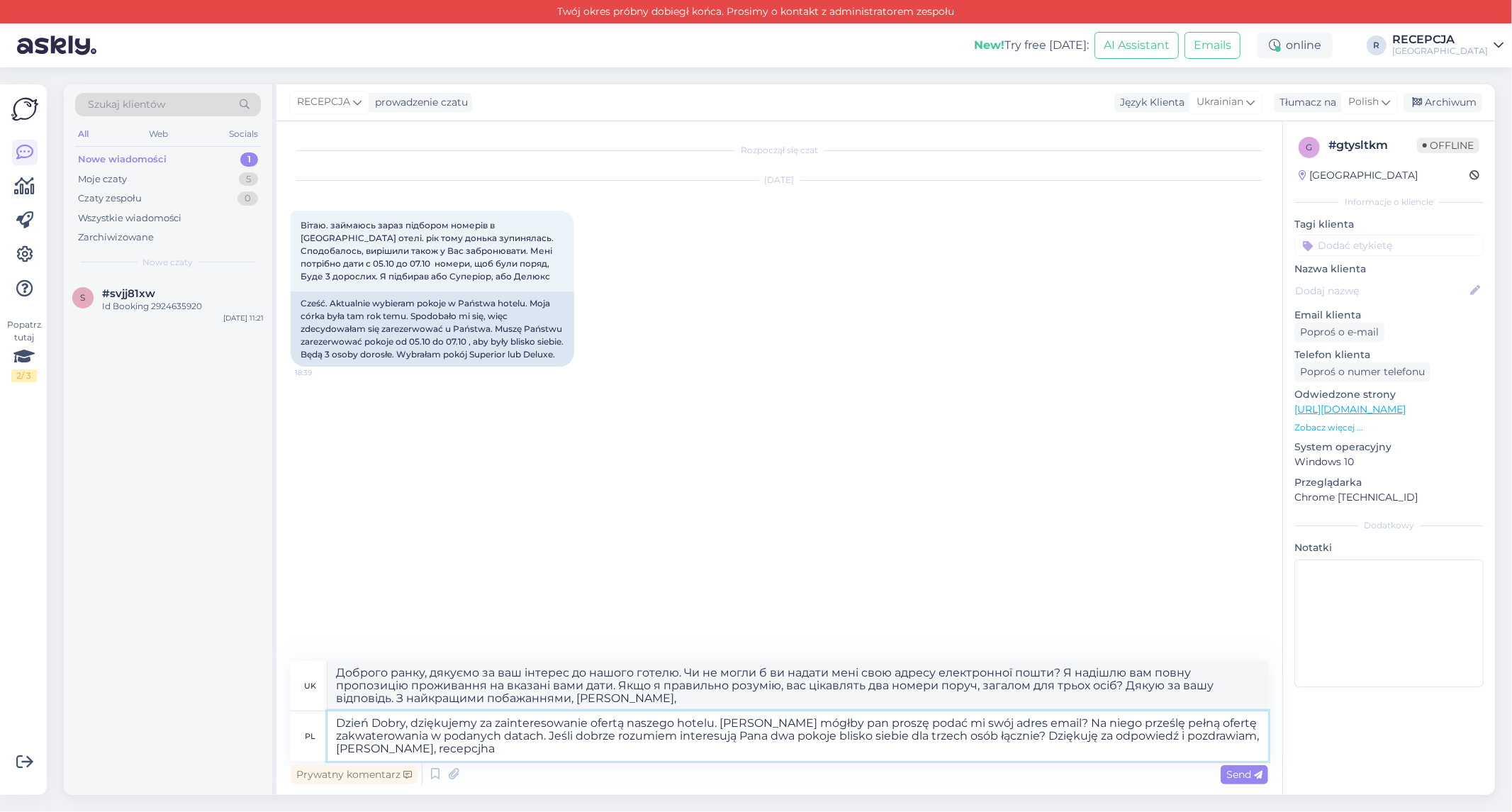
type textarea "Dzień Dobry, dziękujemy za zainteresowanie ofertą naszego hotelu. [PERSON_NAME]…"
type textarea "Доброго ранку, дякуємо за ваш інтерес до нашого готелю. Чи не могли б ви надати…"
type textarea "Dzień Dobry, dziękujemy za zainteresowanie ofertą naszego hotelu. [PERSON_NAME]…"
type textarea "Доброго ранку, дякуємо за ваш інтерес до нашого готелю. Чи не могли б ви надати…"
type textarea "Dzień Dobry, dziękujemy za zainteresowanie ofertą naszego hotelu. [PERSON_NAME]…"
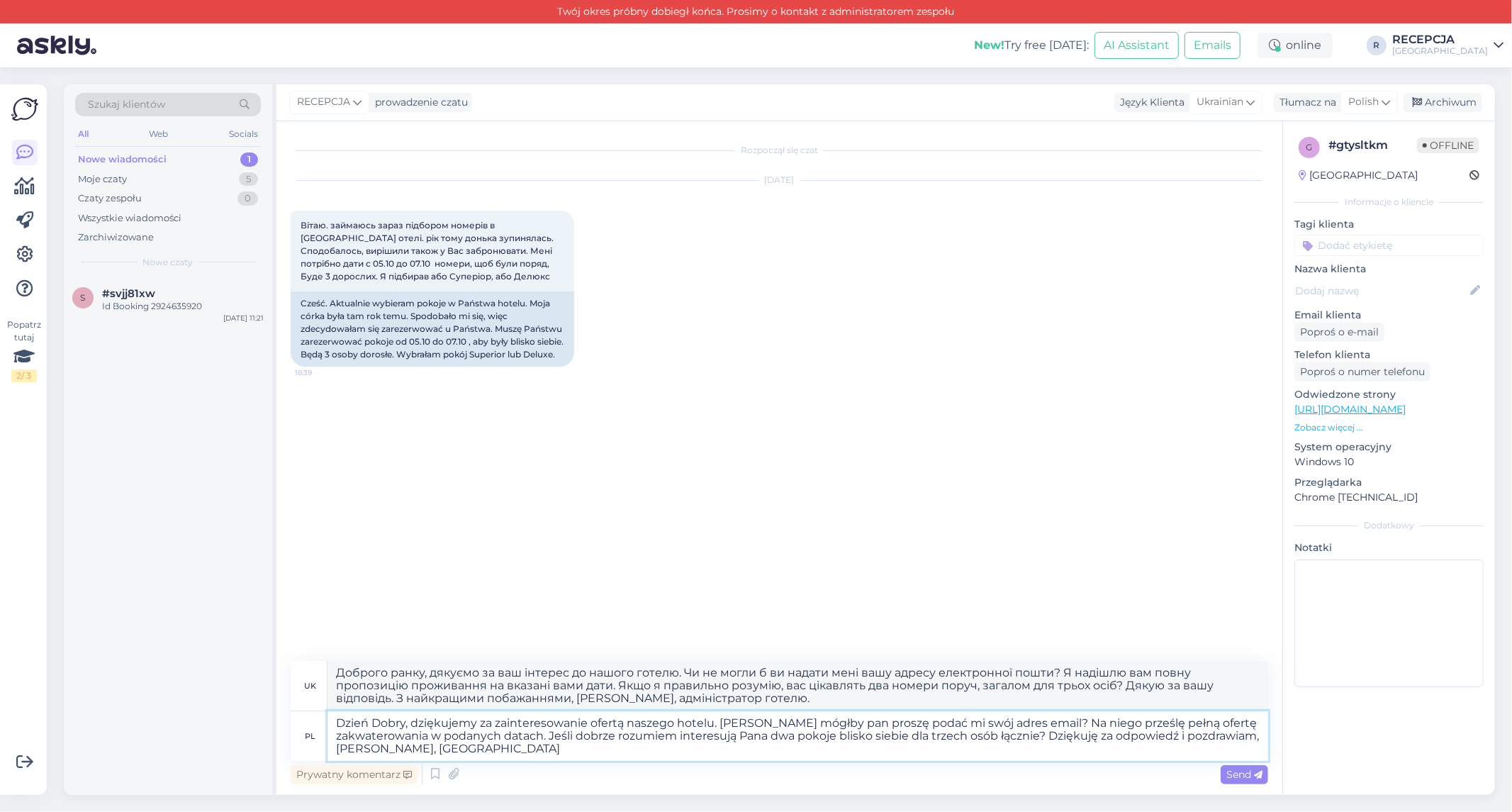
type textarea "Доброго ранку, дякуємо за ваш інтерес до нашого готелю. Чи не могли б ви надати…"
type textarea "Dzień Dobry, dziękujemy za zainteresowanie ofertą naszego hotelu. [PERSON_NAME]…"
type textarea "Доброго ранку, дякуємо за ваш інтерес до нашого готелю. Чи не могли б ви надати…"
click at [738, 522] on div "Rozpoczął się czat [DATE] Вітаю. займаюсь зараз підбором номерів в [GEOGRAPHIC_…" at bounding box center [785, 391] width 990 height 512
click at [997, 740] on textarea "Dzień Dobry, dziękujemy za zainteresowanie ofertą naszego hotelu. [PERSON_NAME]…" at bounding box center [798, 736] width 941 height 49
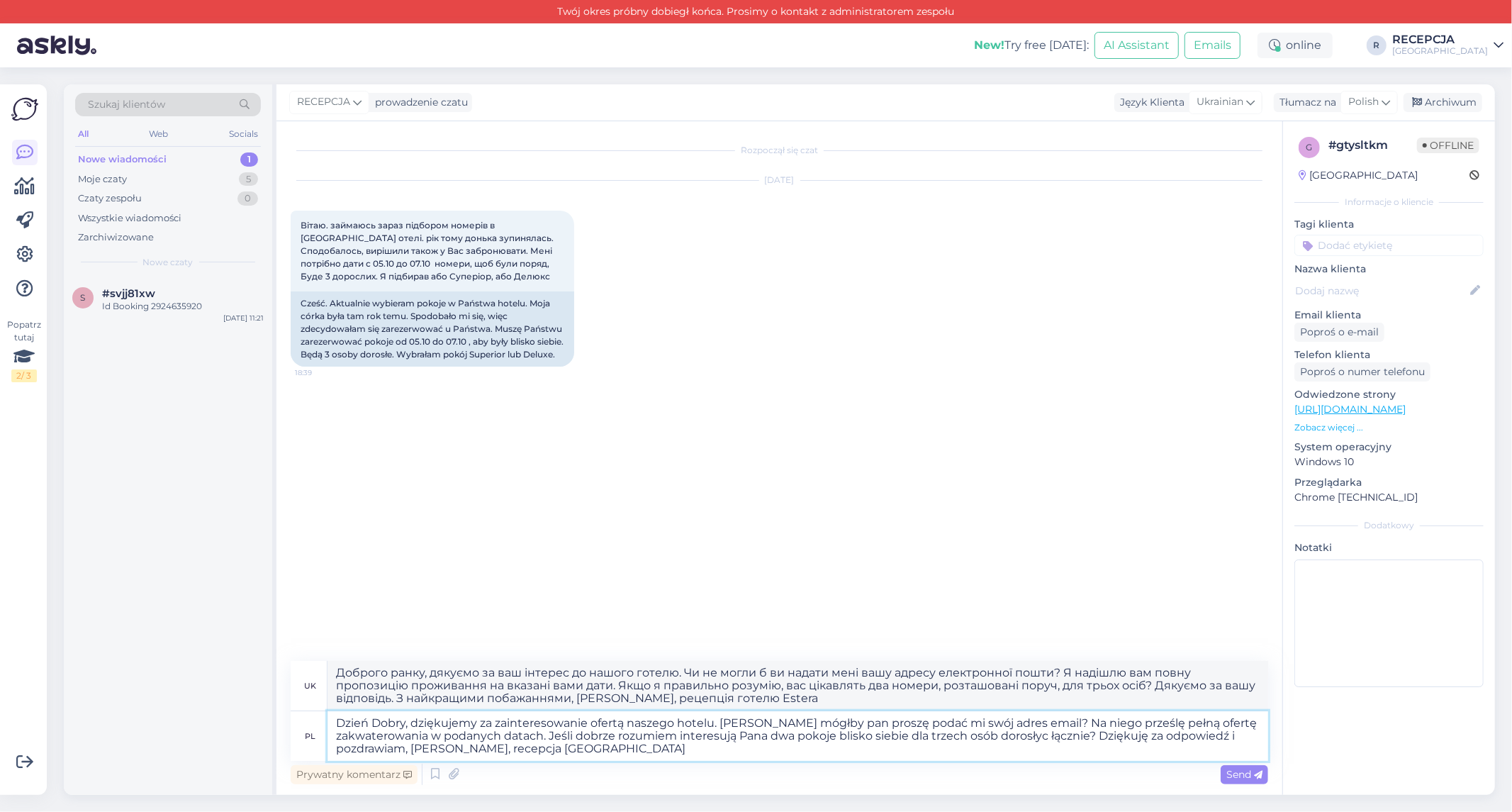
type textarea "Dzień Dobry, dziękujemy za zainteresowanie ofertą naszego hotelu. [PERSON_NAME]…"
type textarea "Доброго ранку, дякуємо за ваш інтерес до нашого готелю. Чи не могли б ви надати…"
type textarea "Dzień Dobry, dziękujemy za zainteresowanie ofertą naszego hotelu. [PERSON_NAME]…"
click at [1061, 548] on div "Rozpoczął się czat [DATE] Вітаю. займаюсь зараз підбором номерів в [GEOGRAPHIC_…" at bounding box center [785, 391] width 990 height 512
click at [1244, 774] on span "Send" at bounding box center [1244, 774] width 36 height 12
